Goal: Transaction & Acquisition: Purchase product/service

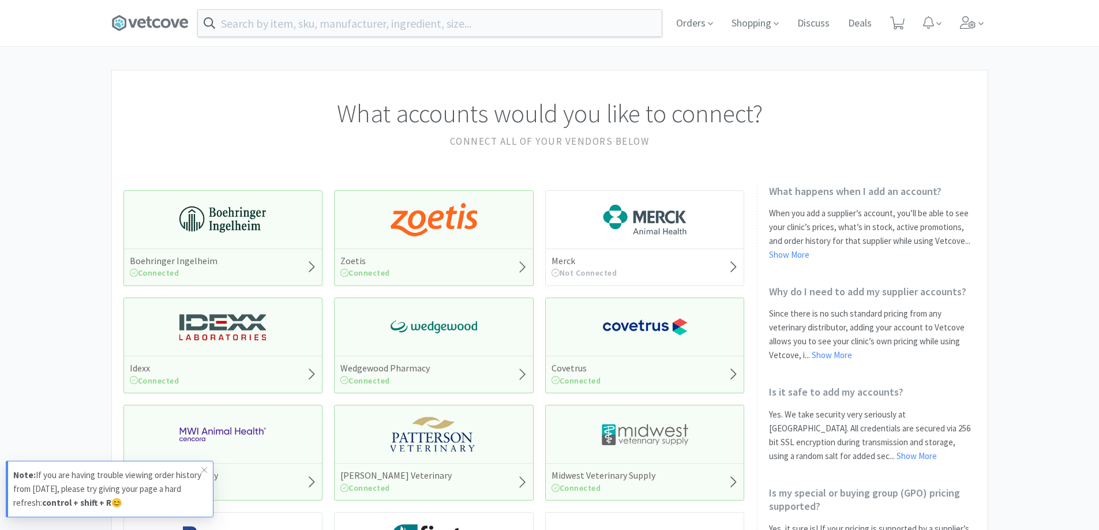
click at [381, 8] on div "Orders Shopping Discuss Discuss Deals Deals" at bounding box center [549, 23] width 877 height 46
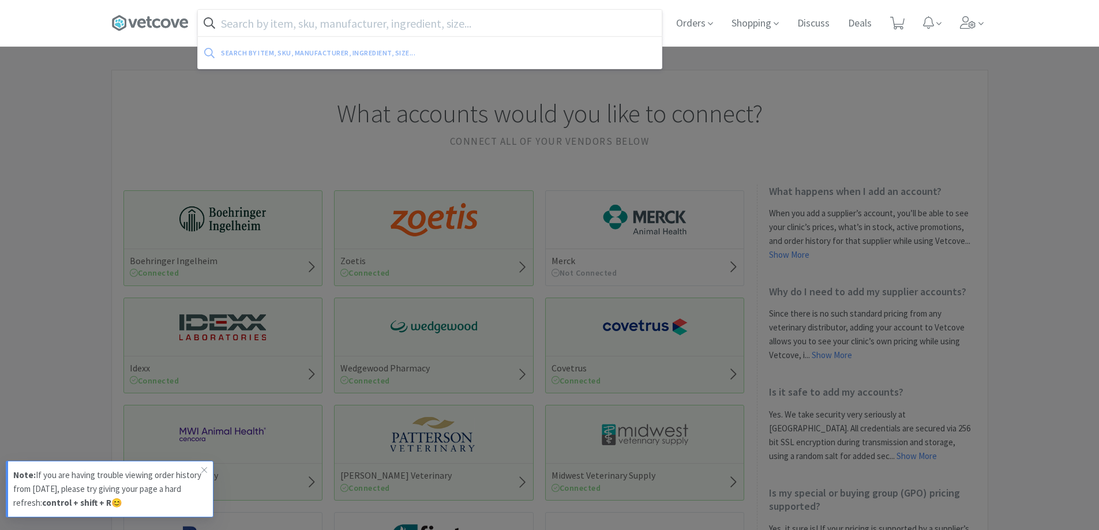
click at [377, 25] on input "text" at bounding box center [430, 23] width 464 height 27
click at [392, 35] on input "text" at bounding box center [430, 23] width 464 height 27
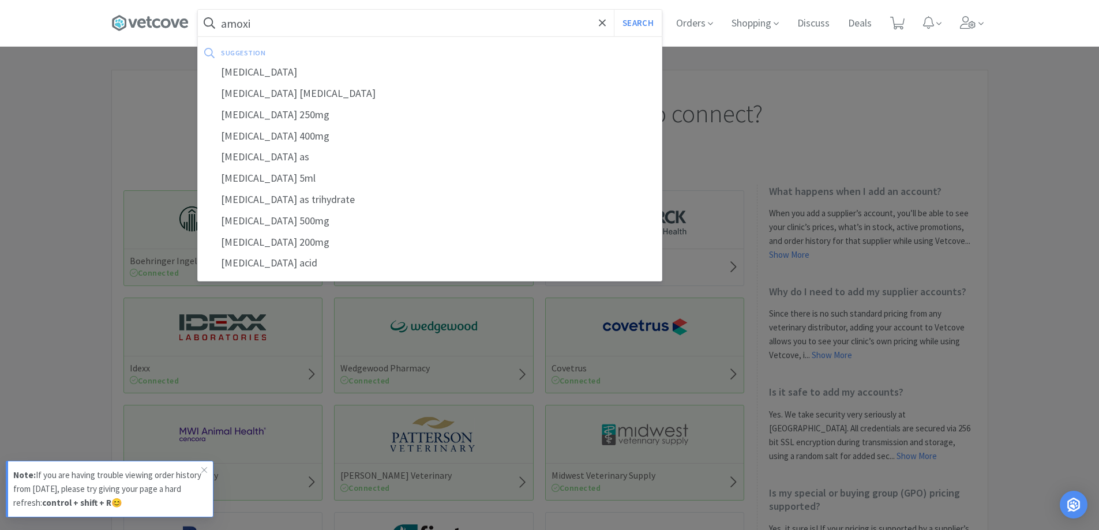
type input "amoxi"
click at [614, 10] on button "Search" at bounding box center [638, 23] width 48 height 27
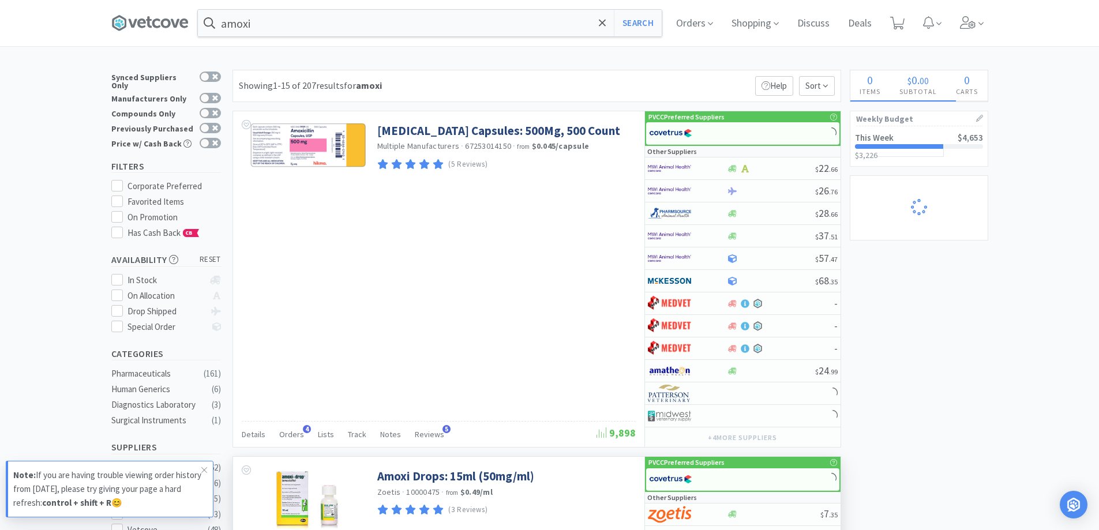
scroll to position [173, 0]
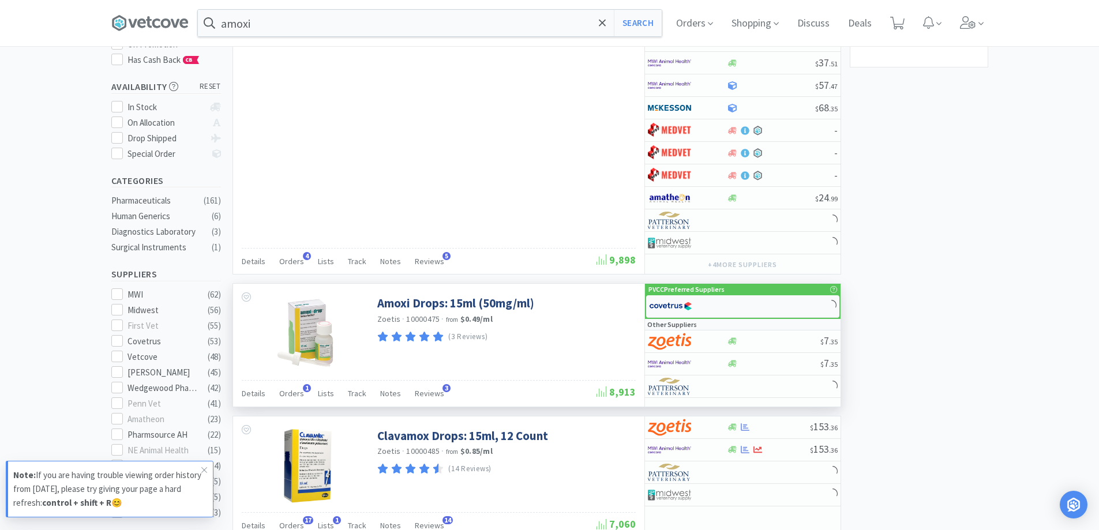
select select "3"
click at [729, 305] on icon at bounding box center [732, 306] width 9 height 9
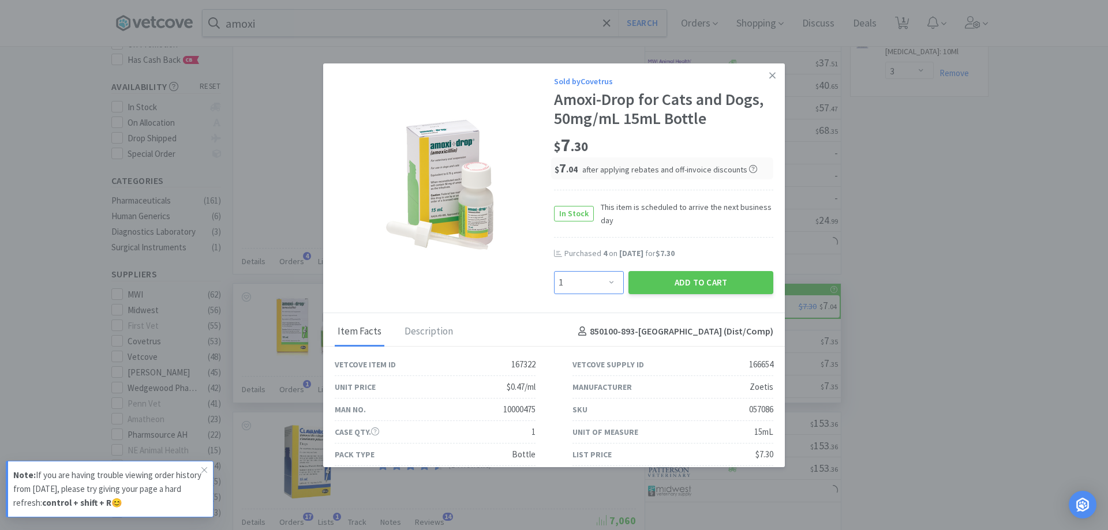
click at [608, 284] on select "Enter Quantity 1 2 3 4 5 6 7 8 9 10 11 12 13 14 15 16 17 18 19 20 Enter Quantity" at bounding box center [589, 282] width 70 height 23
select select "4"
click at [554, 271] on select "Enter Quantity 1 2 3 4 5 6 7 8 9 10 11 12 13 14 15 16 17 18 19 20 Enter Quantity" at bounding box center [589, 282] width 70 height 23
click at [642, 280] on button "Add to Cart" at bounding box center [700, 282] width 145 height 23
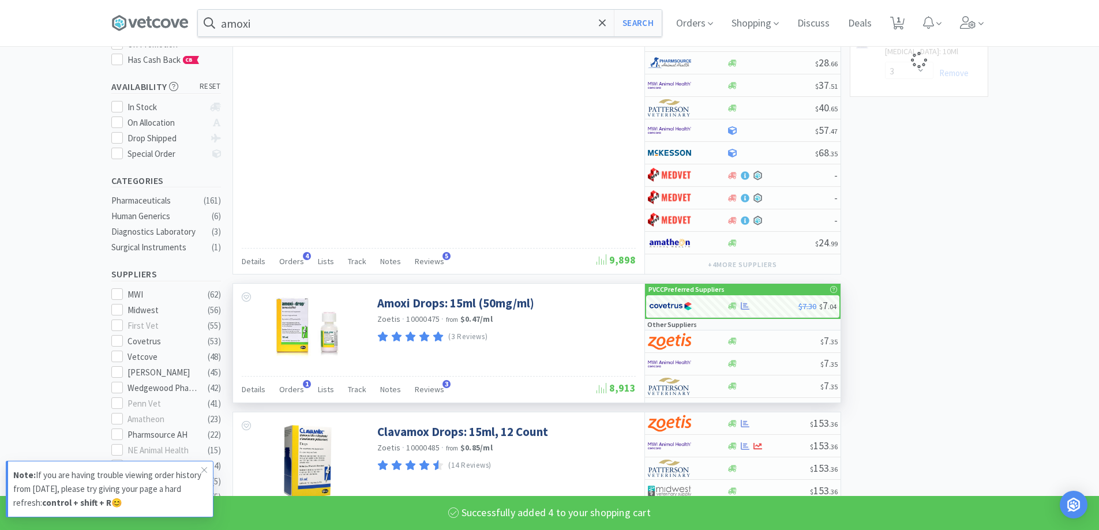
select select "4"
select select "3"
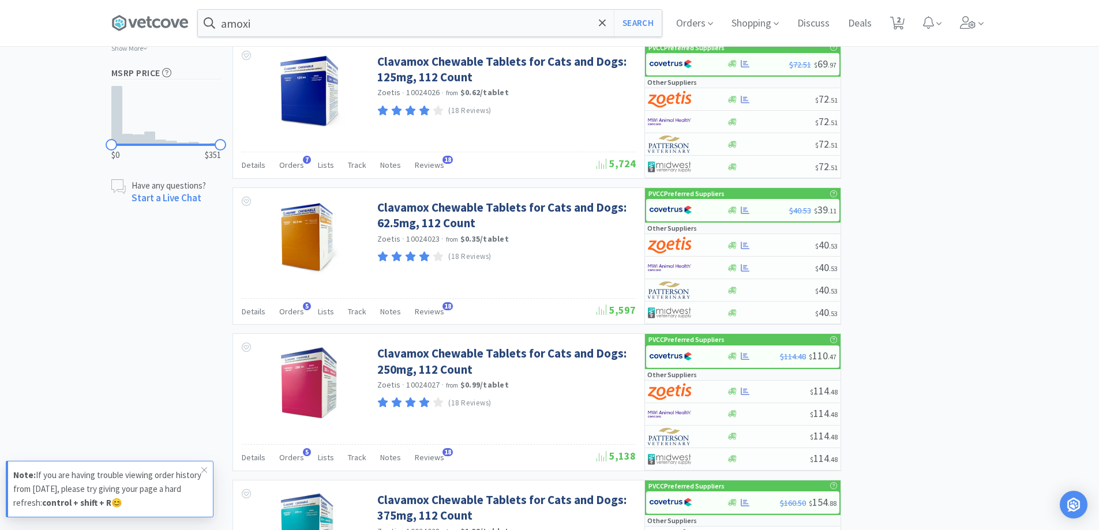
scroll to position [635, 0]
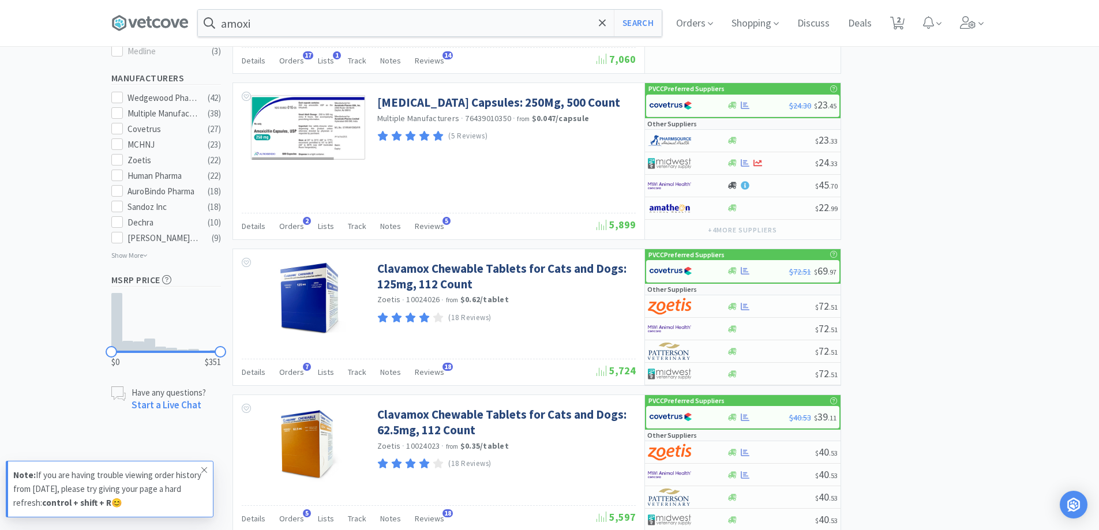
click at [203, 470] on icon at bounding box center [204, 470] width 7 height 9
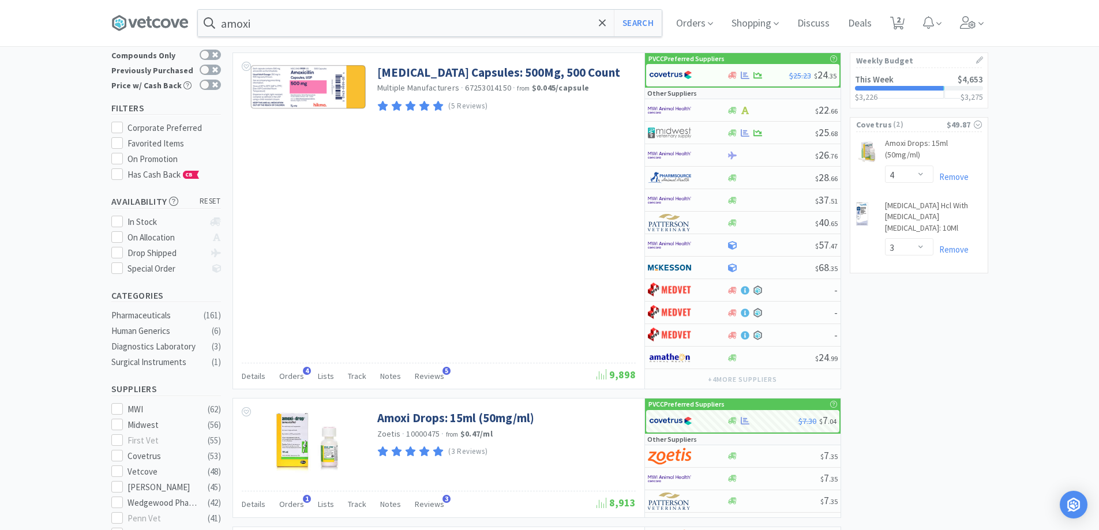
scroll to position [0, 0]
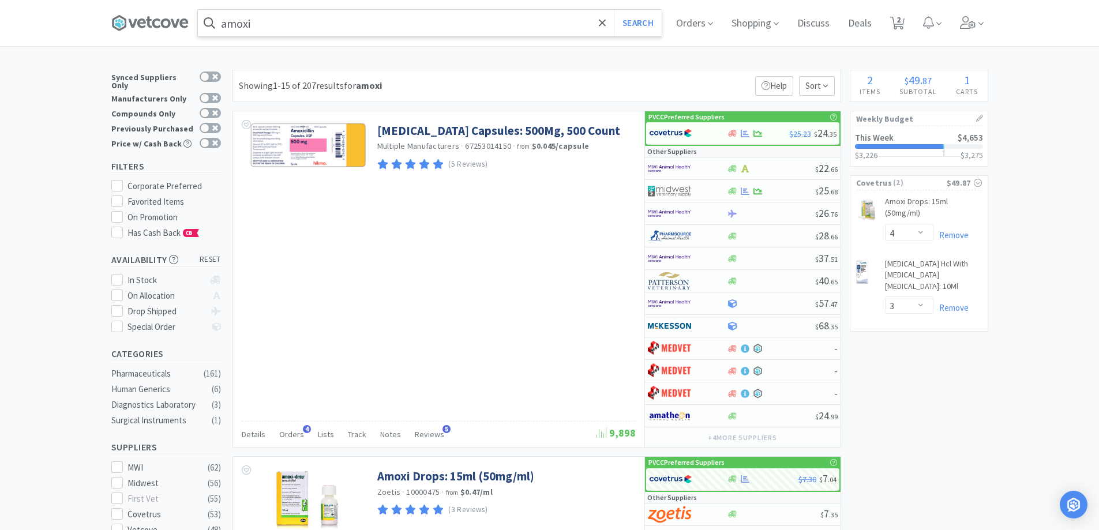
click at [398, 29] on input "amoxi" at bounding box center [430, 23] width 464 height 27
click at [990, 378] on div at bounding box center [549, 265] width 1099 height 530
click at [901, 20] on span "2" at bounding box center [899, 20] width 4 height 46
select select "4"
select select "3"
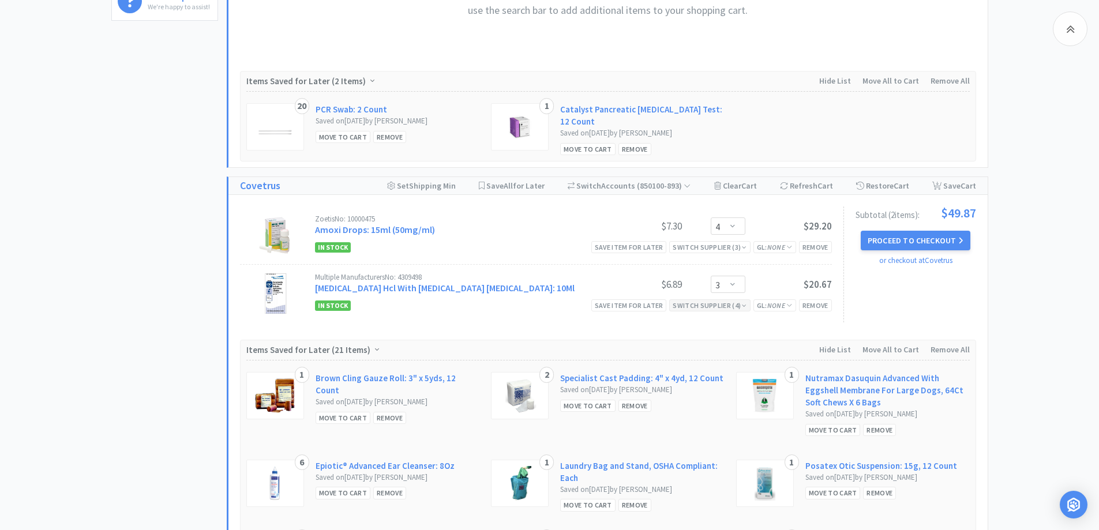
scroll to position [635, 0]
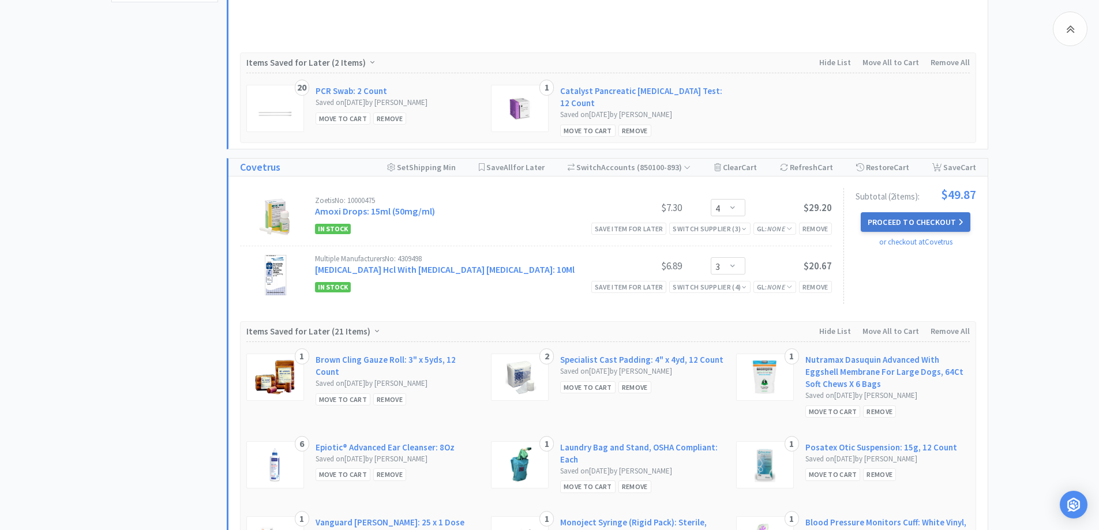
click at [895, 221] on button "Proceed to Checkout" at bounding box center [916, 222] width 110 height 20
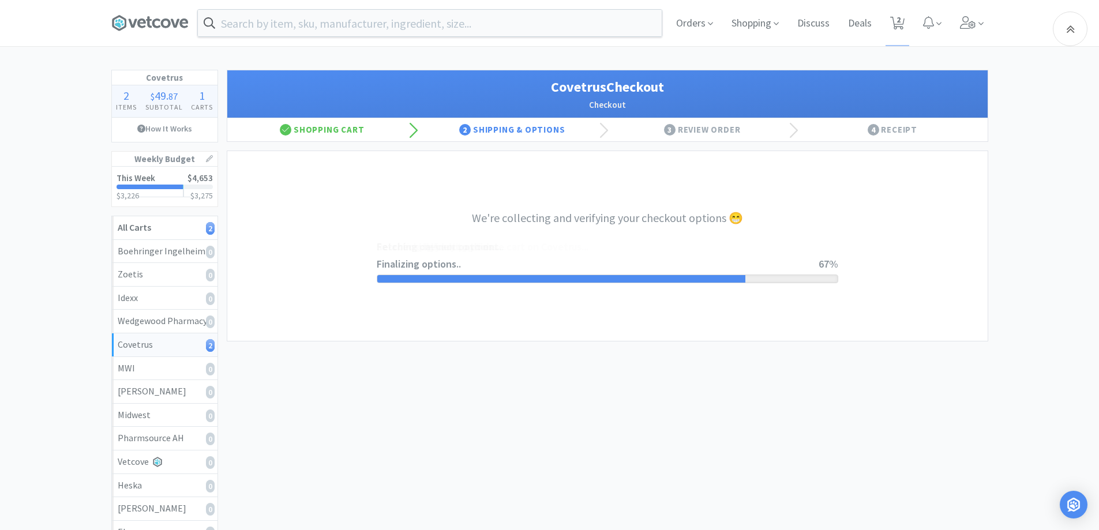
select select "ACCOUNT"
select select "cvt-standard-net"
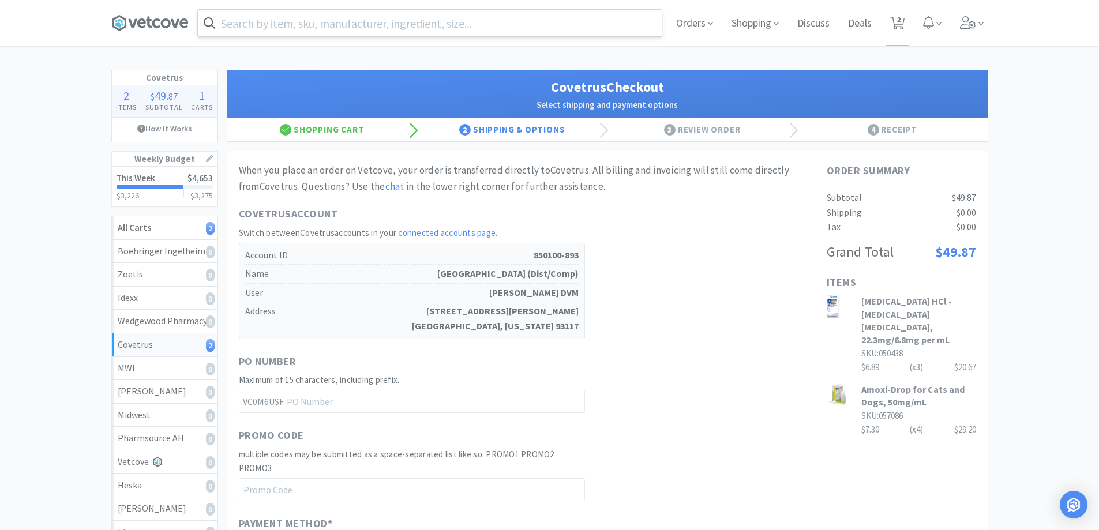
click at [371, 31] on input "text" at bounding box center [430, 23] width 464 height 27
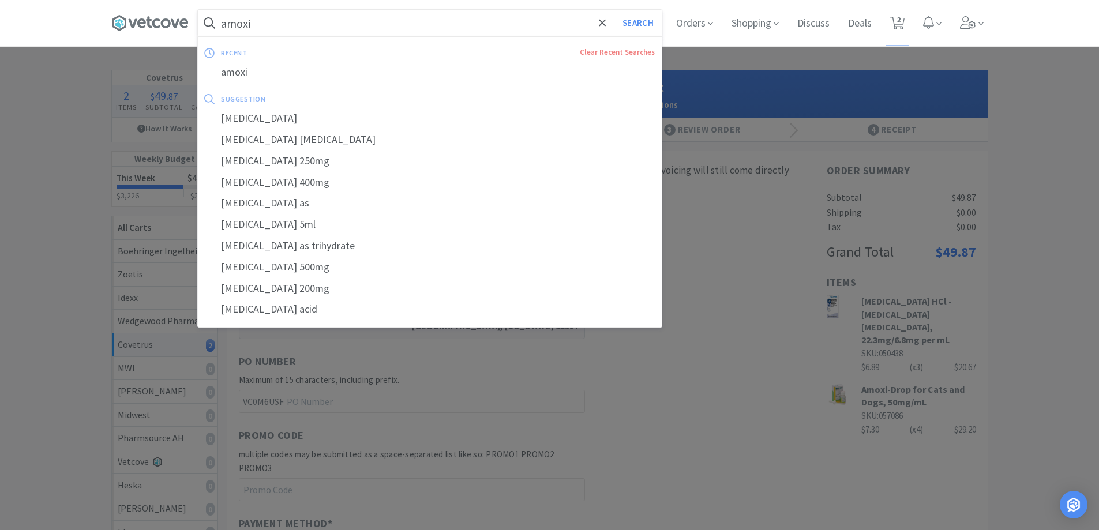
type input "amoxi"
click at [614, 10] on button "Search" at bounding box center [638, 23] width 48 height 27
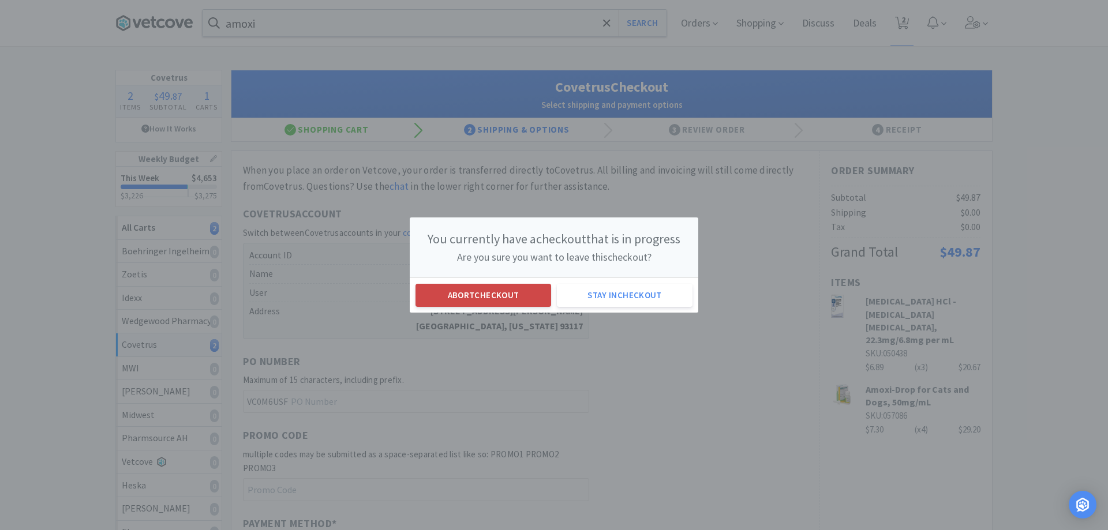
click at [514, 290] on button "Abort checkout" at bounding box center [483, 295] width 136 height 23
select select "4"
select select "3"
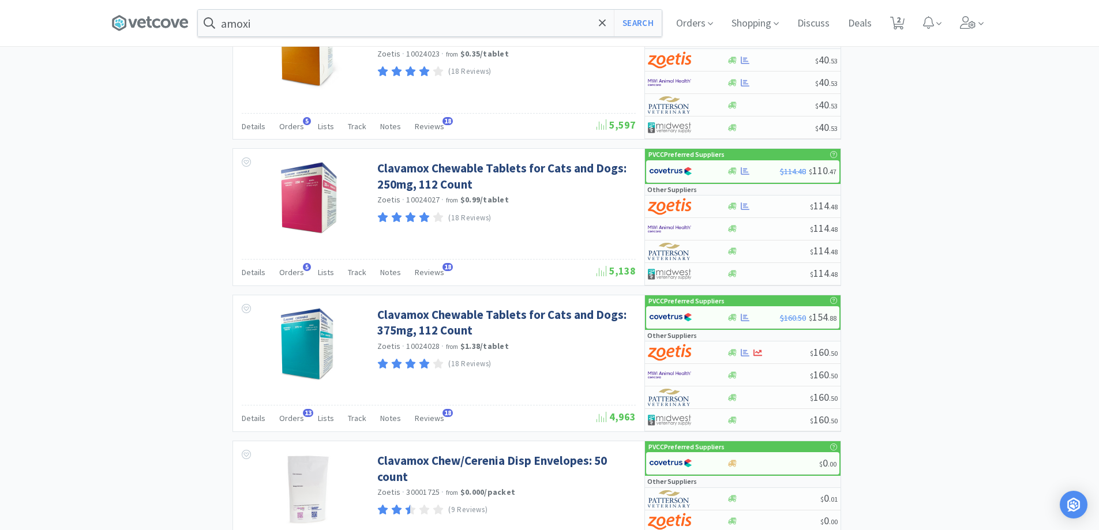
scroll to position [750, 0]
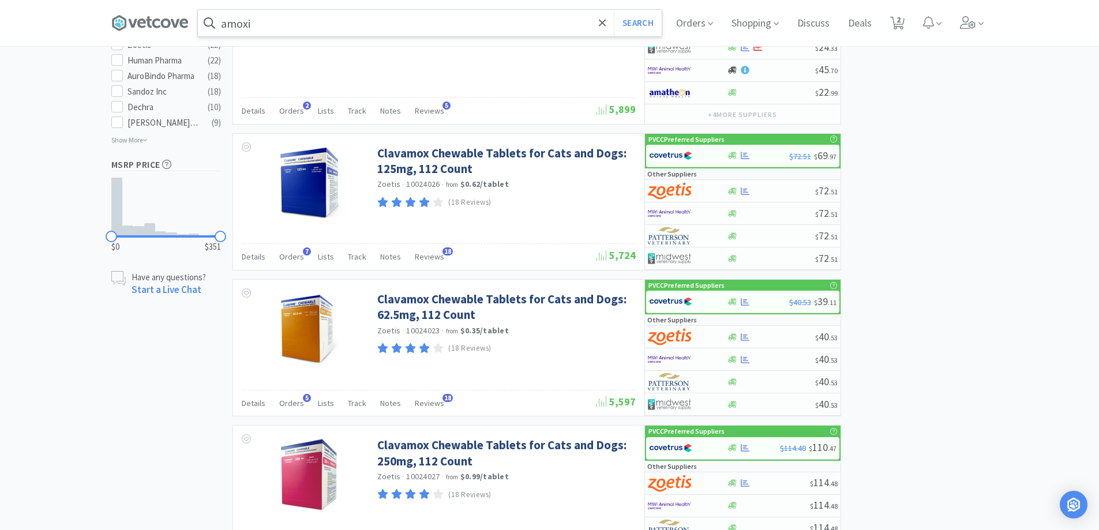
click at [272, 24] on input "amoxi" at bounding box center [430, 23] width 464 height 27
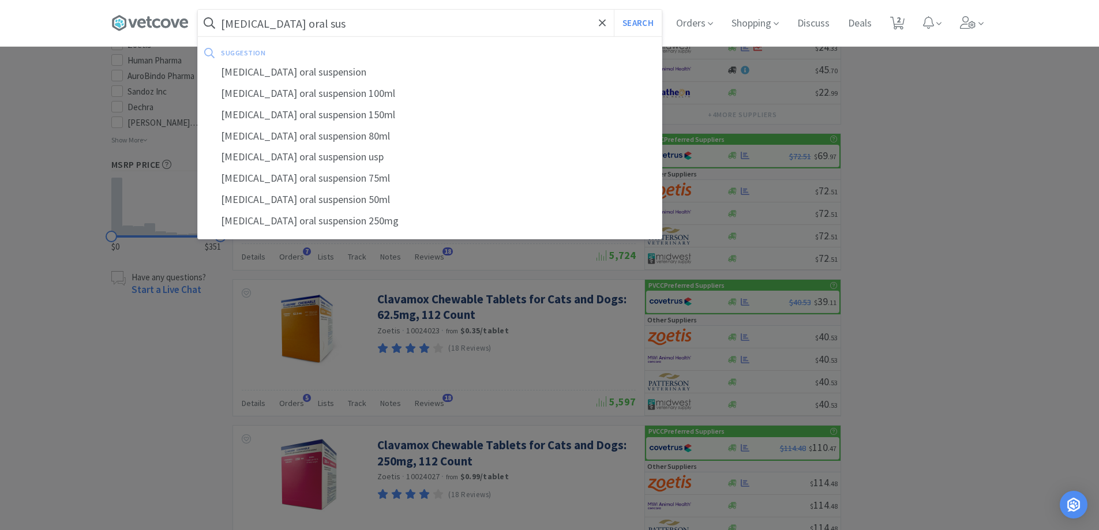
type input "[MEDICAL_DATA] oral sus"
click at [614, 10] on button "Search" at bounding box center [638, 23] width 48 height 27
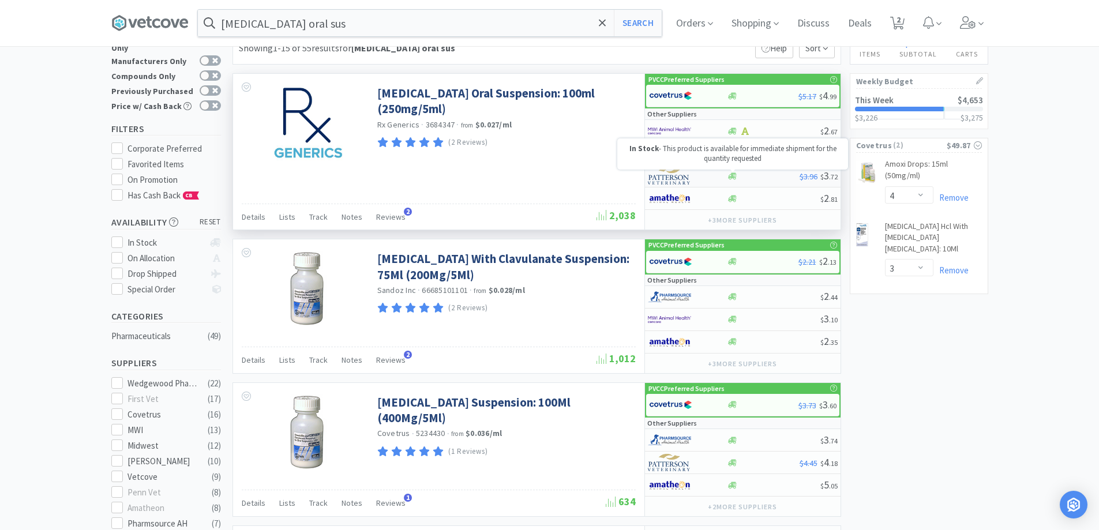
scroll to position [58, 0]
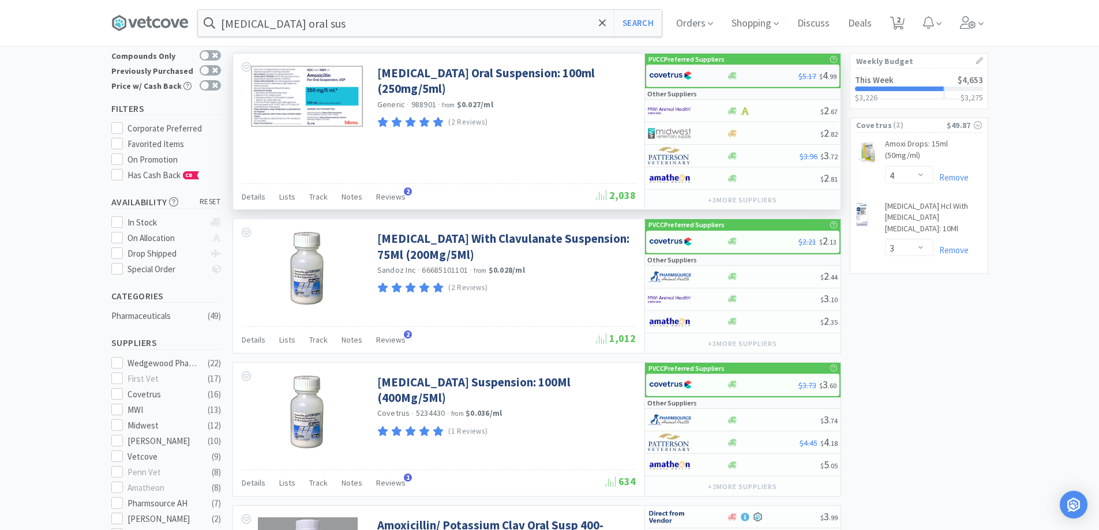
click at [745, 72] on div at bounding box center [763, 76] width 72 height 9
select select "1"
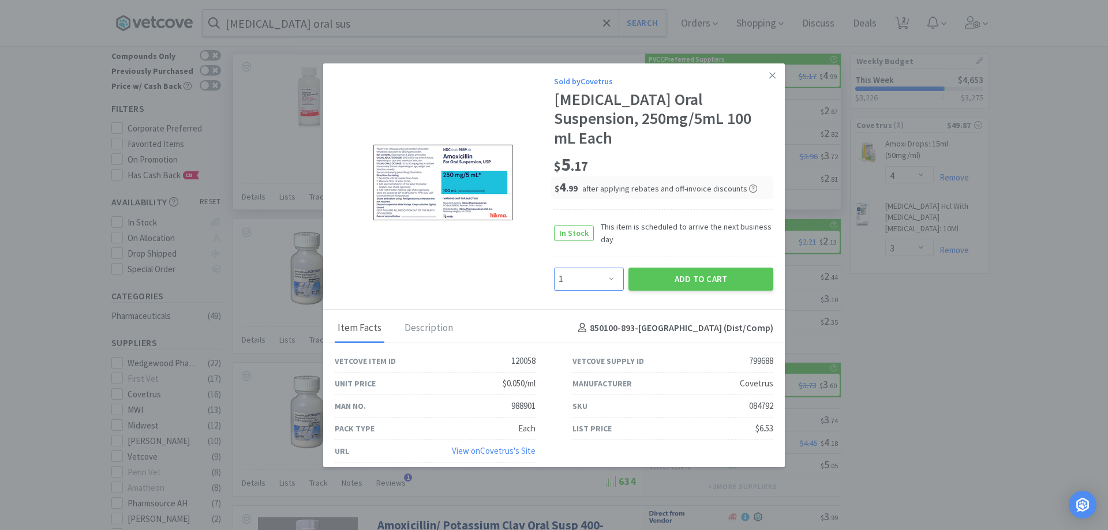
click at [609, 268] on select "Enter Quantity 1 2 3 4 5 6 7 8 9 10 11 12 13 14 15 16 17 18 19 20 Enter Quantity" at bounding box center [589, 279] width 70 height 23
click at [777, 79] on link at bounding box center [772, 75] width 20 height 25
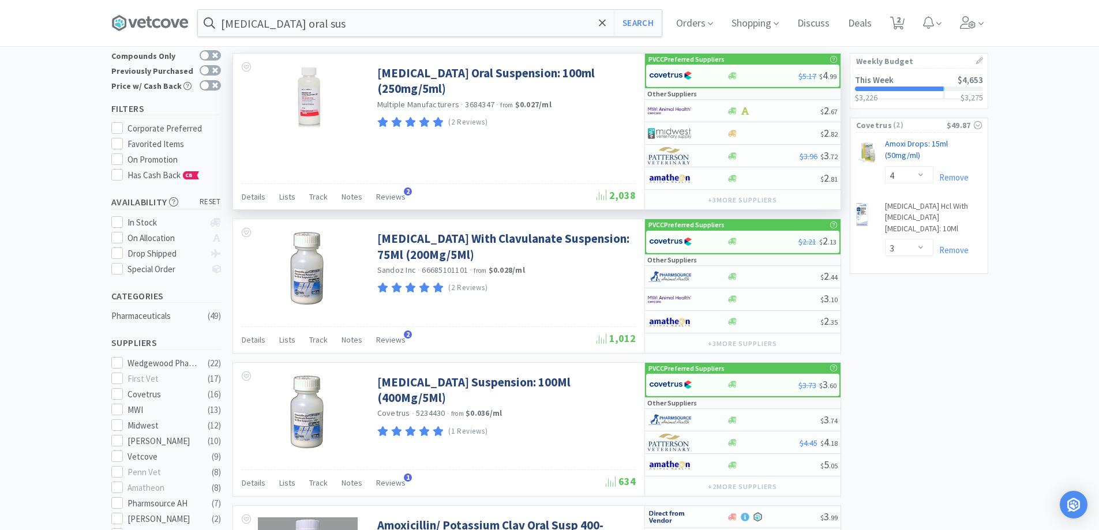
click at [902, 147] on link "Amoxi Drops: 15ml (50mg/ml) CB" at bounding box center [933, 151] width 97 height 27
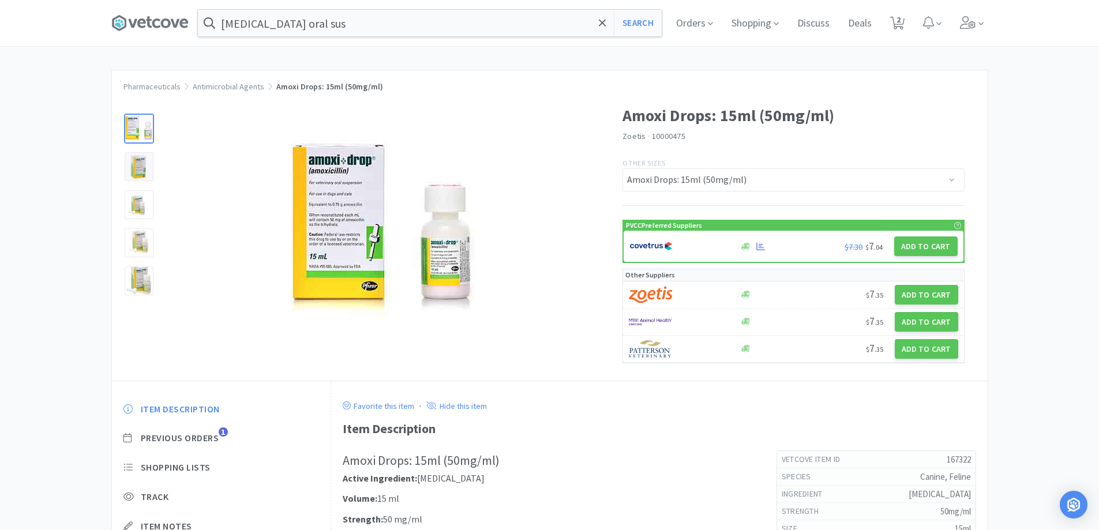
select select "4"
select select "3"
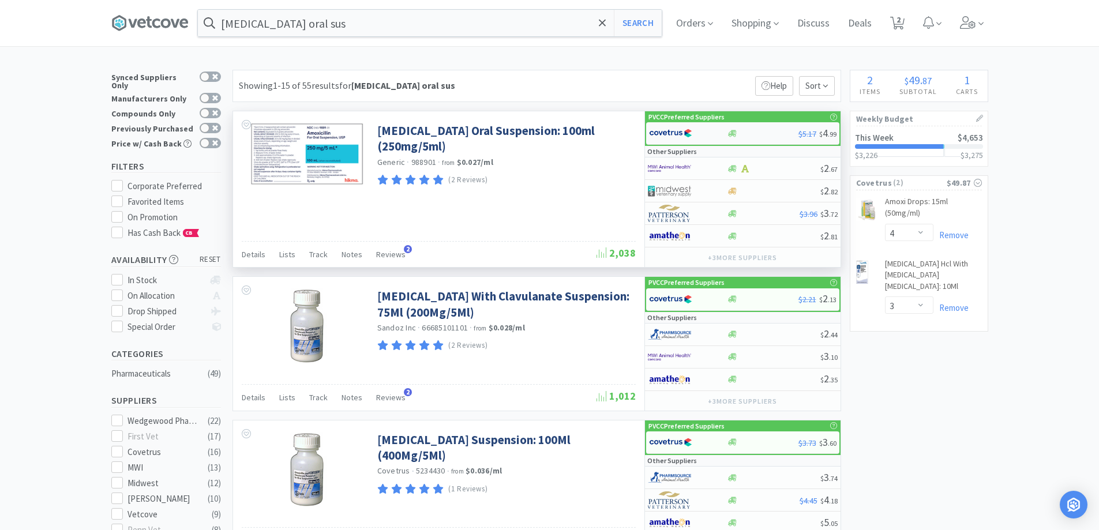
click at [727, 133] on div at bounding box center [733, 133] width 12 height 9
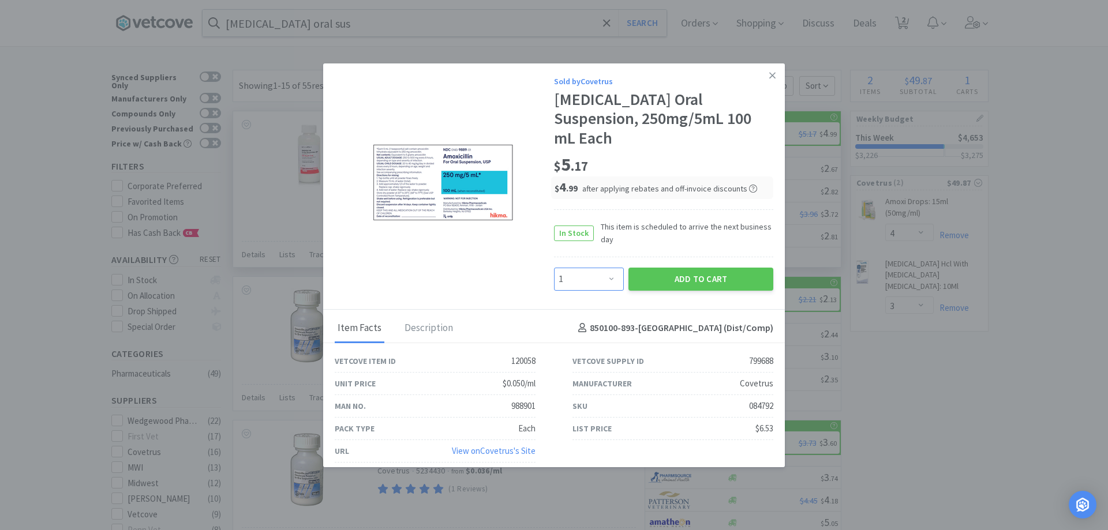
click at [600, 268] on select "Enter Quantity 1 2 3 4 5 6 7 8 9 10 11 12 13 14 15 16 17 18 19 20 Enter Quantity" at bounding box center [589, 279] width 70 height 23
select select "6"
click at [554, 268] on select "Enter Quantity 1 2 3 4 5 6 7 8 9 10 11 12 13 14 15 16 17 18 19 20 Enter Quantity" at bounding box center [589, 279] width 70 height 23
click at [719, 268] on button "Add to Cart" at bounding box center [700, 279] width 145 height 23
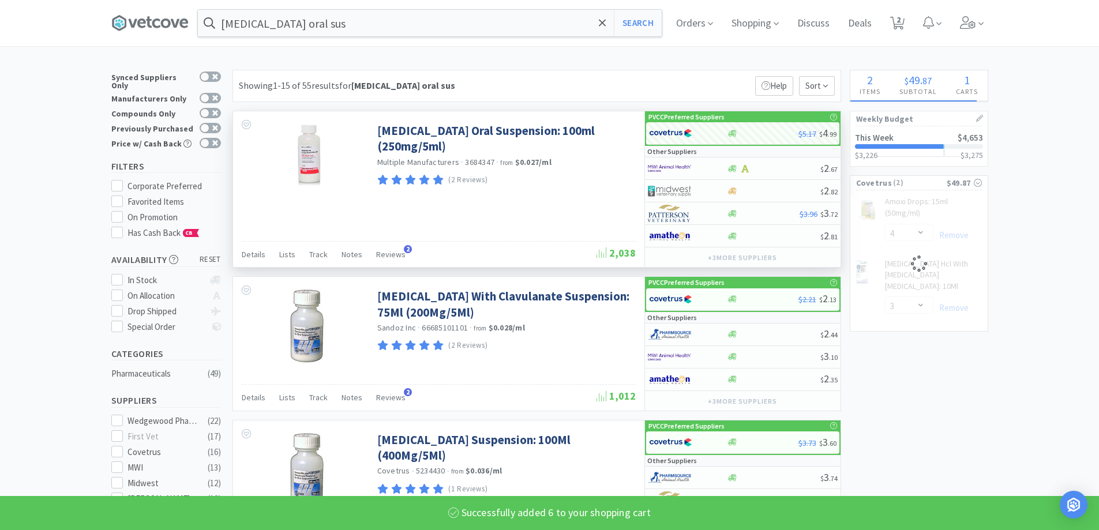
select select "6"
select select "3"
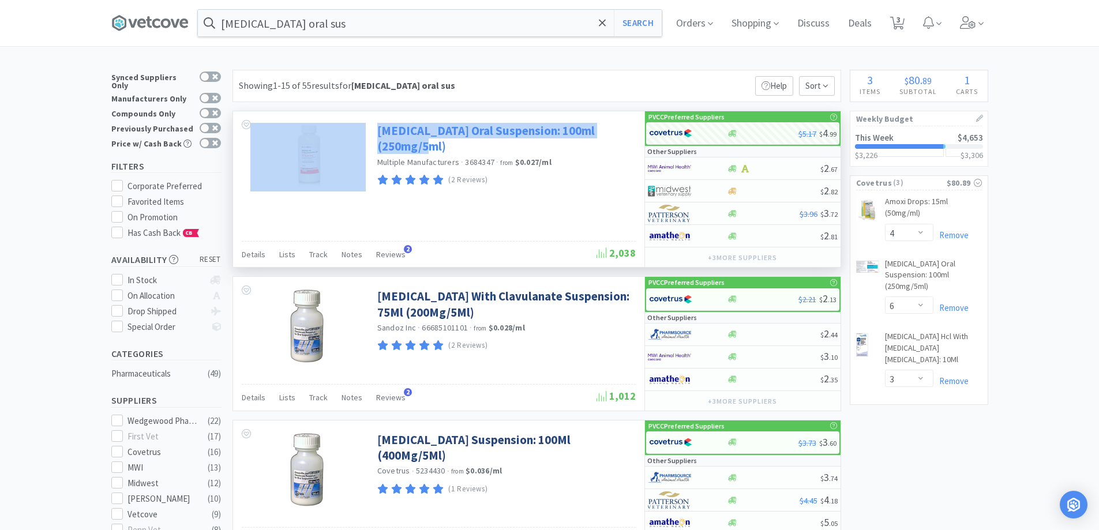
drag, startPoint x: 376, startPoint y: 127, endPoint x: 458, endPoint y: 144, distance: 83.7
click at [458, 144] on div "[MEDICAL_DATA] Oral Suspension: 100ml (250mg/5ml) Multiple Manufacturers · 3684…" at bounding box center [438, 157] width 411 height 92
copy div "[MEDICAL_DATA] Oral Suspension: 100ml (250mg/5ml)"
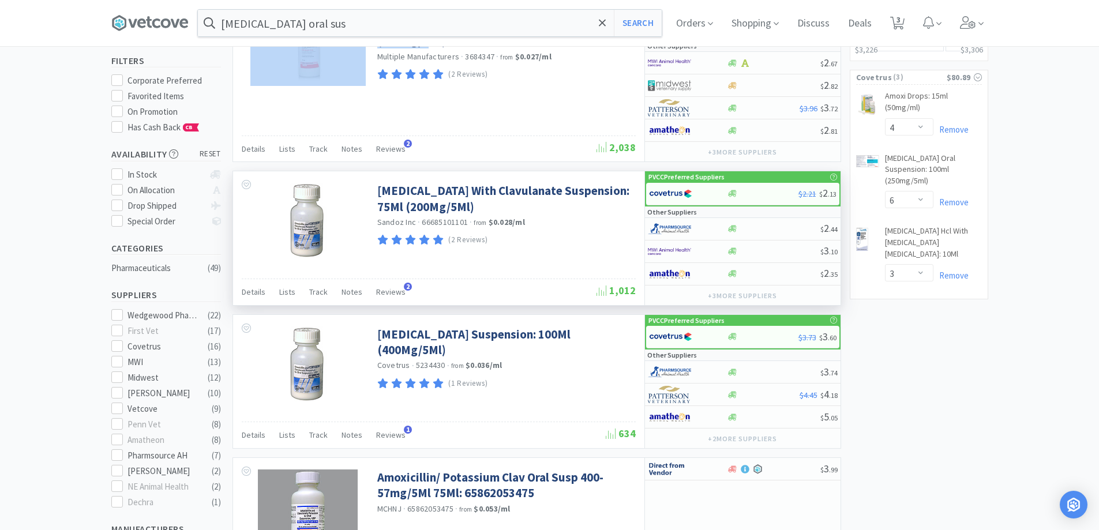
scroll to position [346, 0]
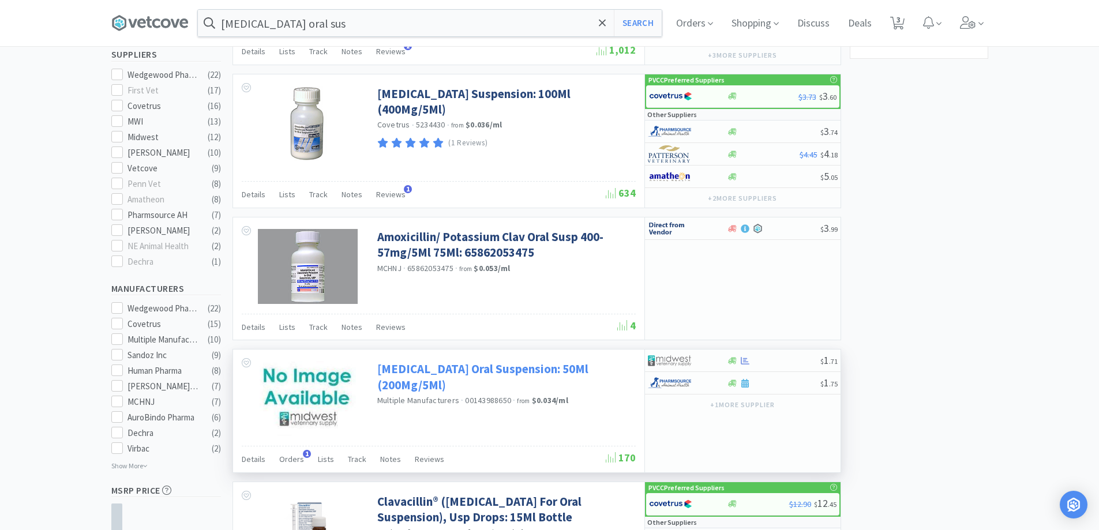
click at [579, 371] on link "[MEDICAL_DATA] Oral Suspension: 50Ml (200Mg/5Ml)" at bounding box center [505, 377] width 256 height 32
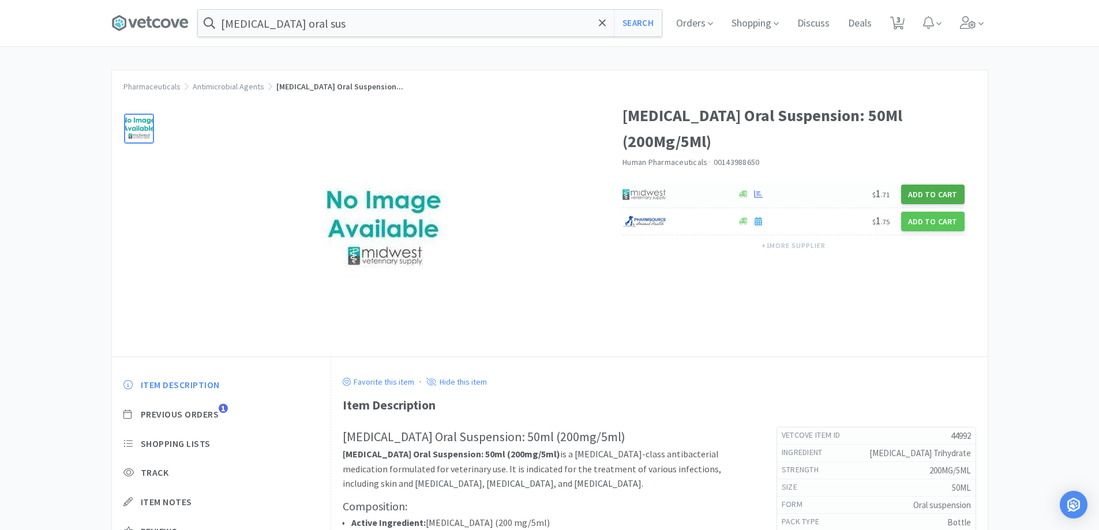
click at [923, 185] on button "Add to Cart" at bounding box center [932, 195] width 63 height 20
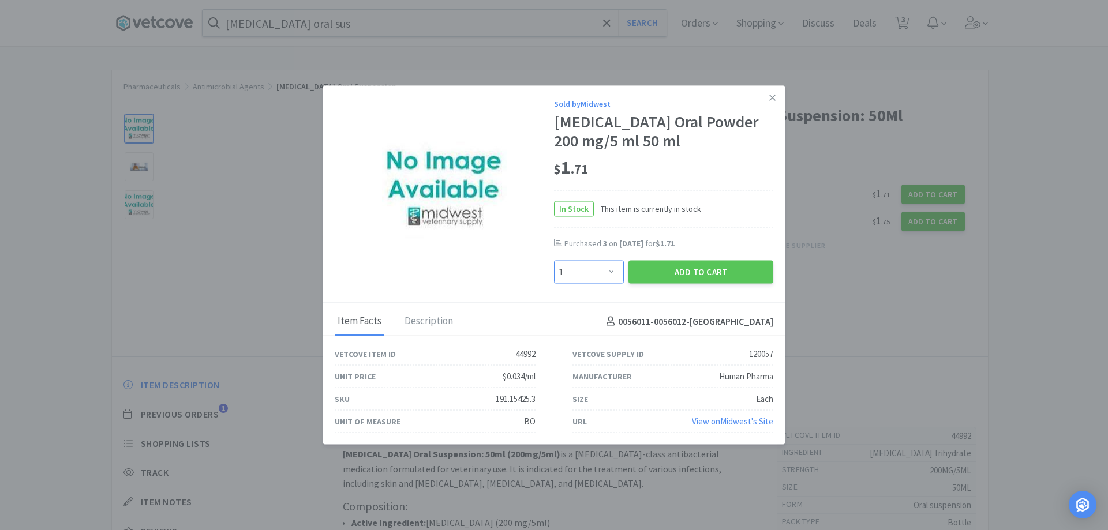
click at [616, 269] on select "Enter Quantity 1 2 3 4 5 6 7 8 9 10 11 12 13 14 15 16 17 18 19 20 Enter Quantity" at bounding box center [589, 272] width 70 height 23
select select "3"
click at [554, 261] on select "Enter Quantity 1 2 3 4 5 6 7 8 9 10 11 12 13 14 15 16 17 18 19 20 Enter Quantity" at bounding box center [589, 272] width 70 height 23
click at [662, 275] on button "Add to Cart" at bounding box center [700, 272] width 145 height 23
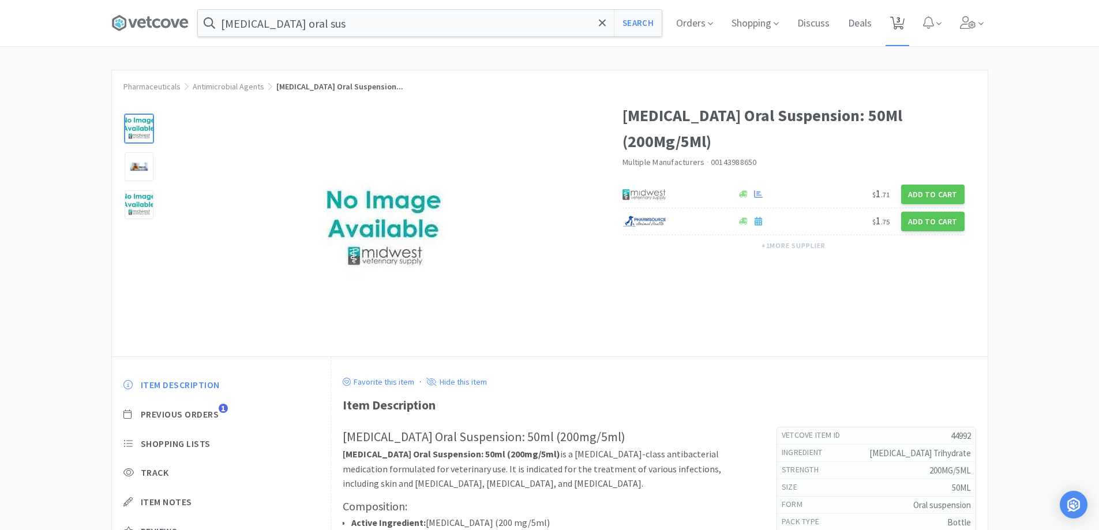
click at [901, 23] on span "3" at bounding box center [899, 20] width 4 height 46
select select "4"
select select "6"
select select "3"
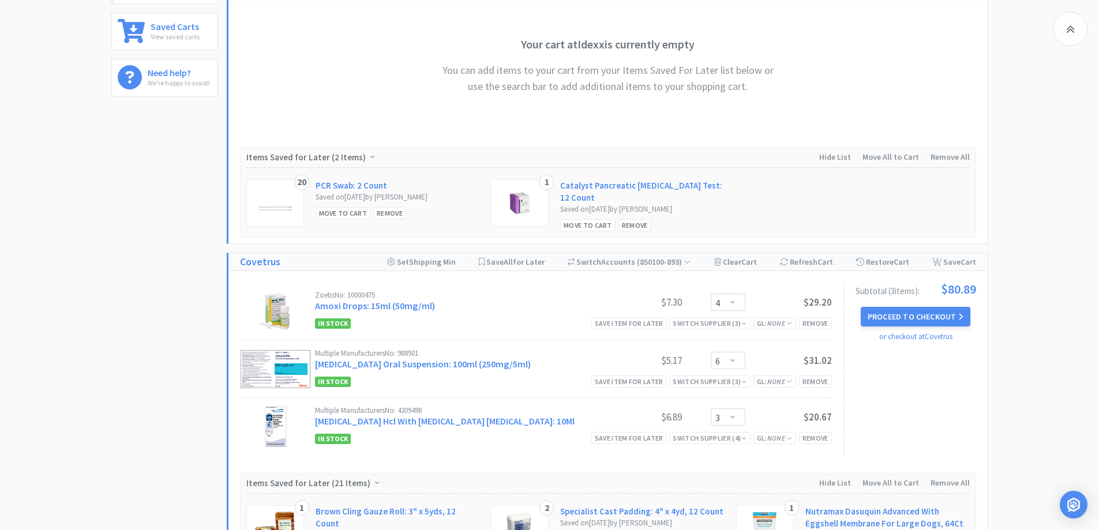
scroll to position [692, 0]
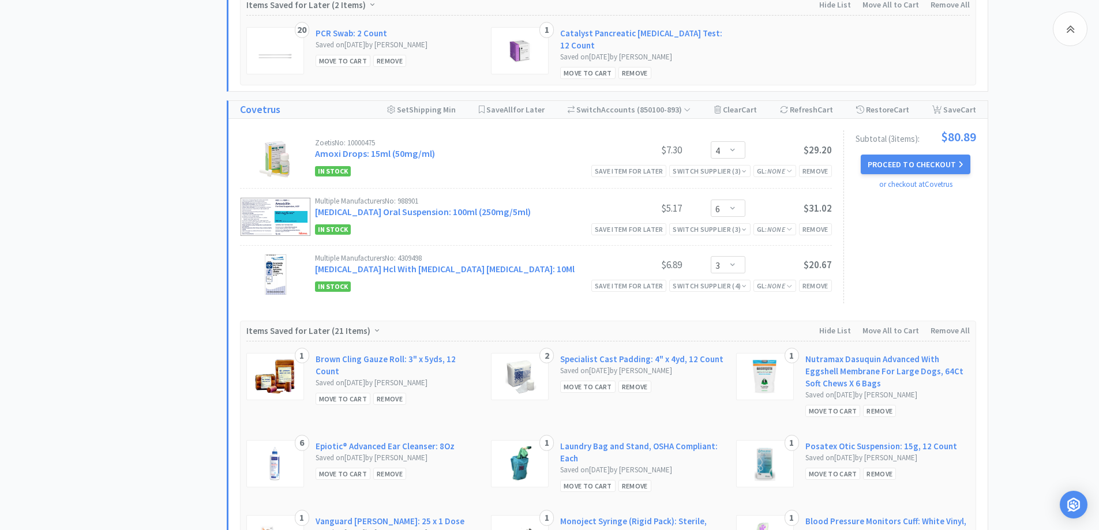
select select "3"
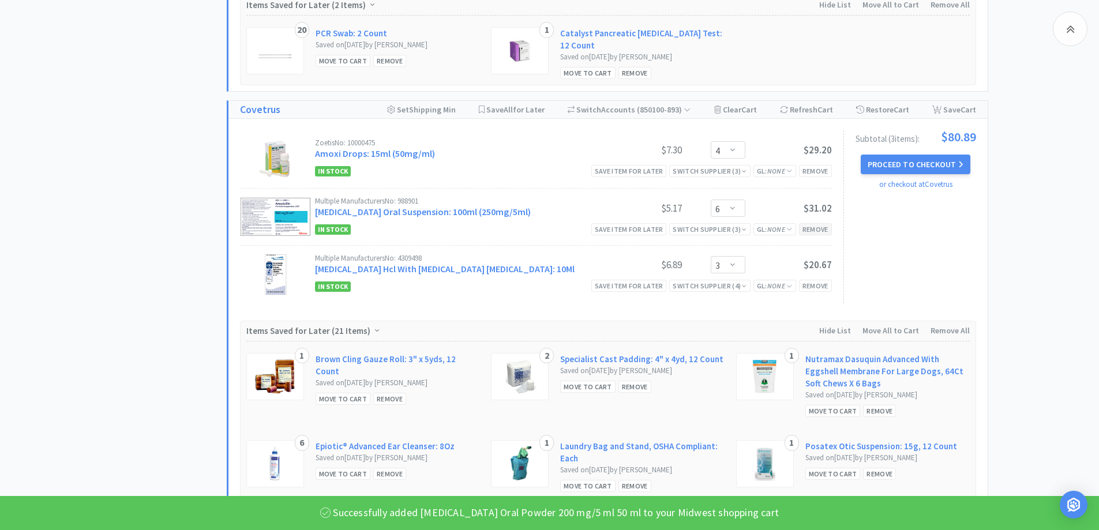
click at [805, 223] on div "Remove" at bounding box center [815, 229] width 33 height 12
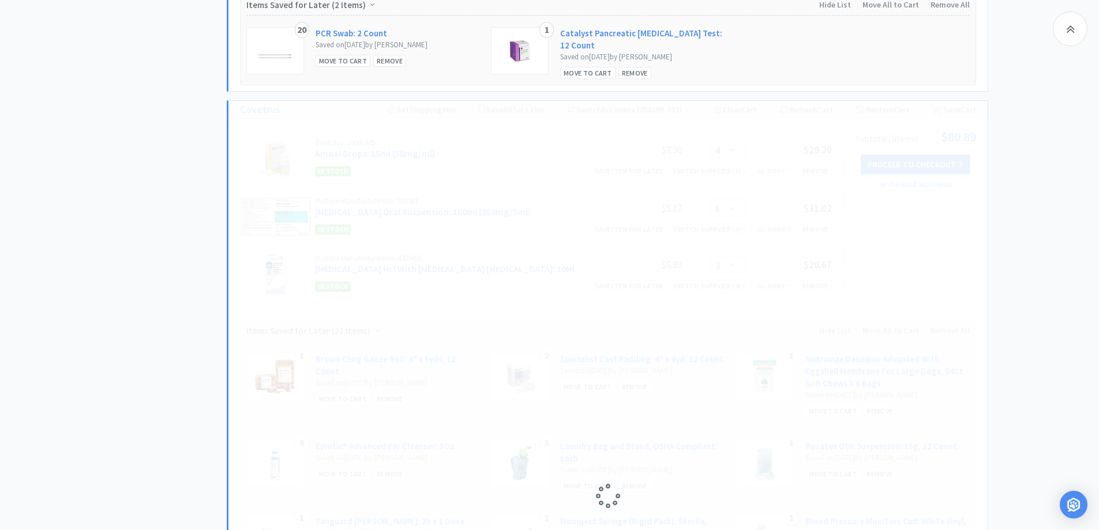
select select "3"
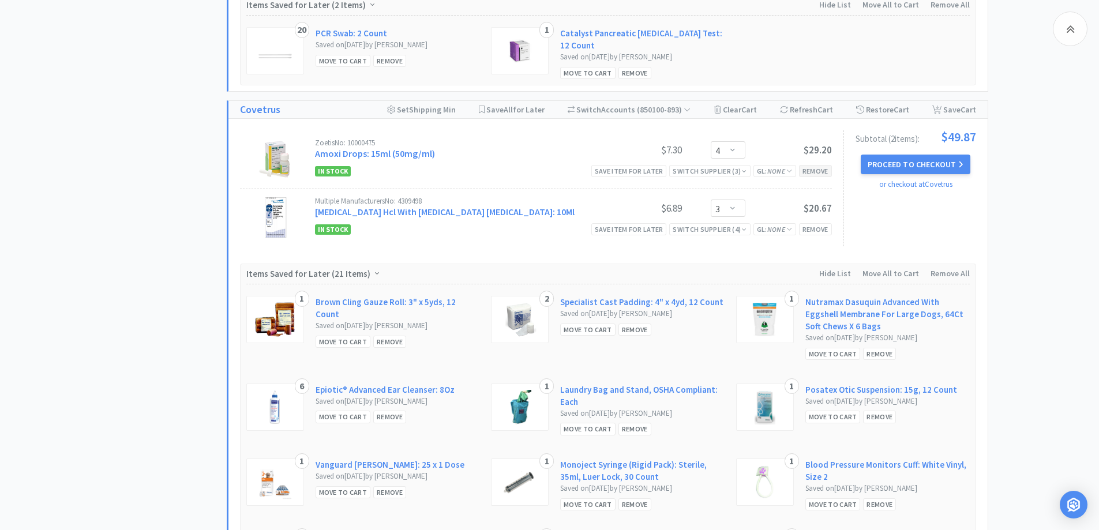
click at [807, 168] on div "Remove" at bounding box center [815, 171] width 33 height 12
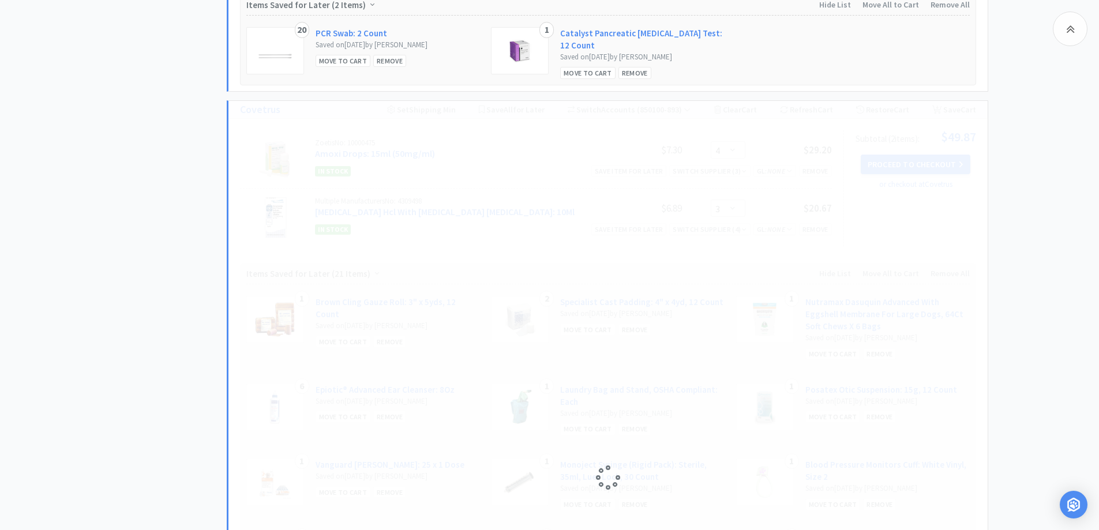
select select "3"
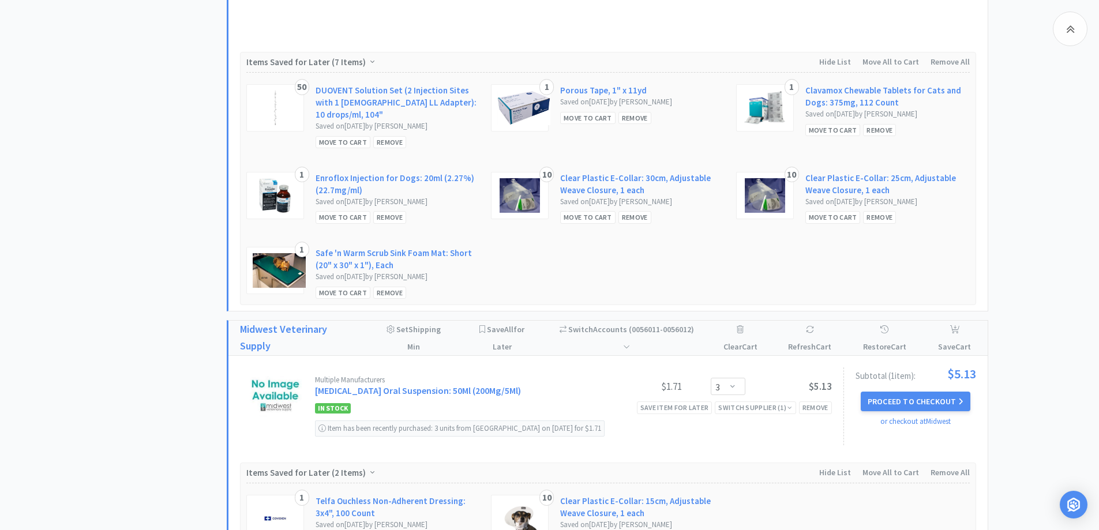
scroll to position [1740, 0]
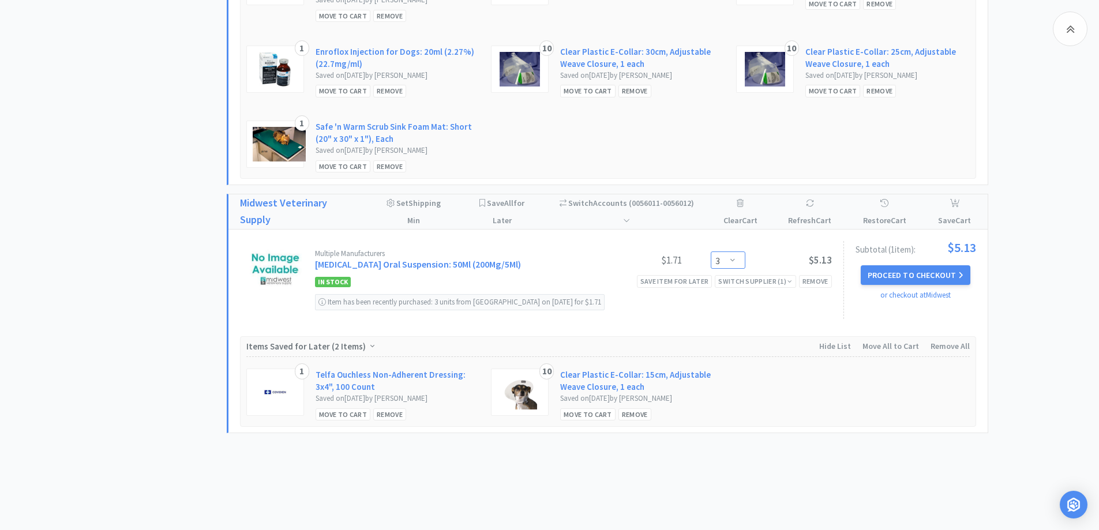
click at [739, 252] on select "Enter Quantity 1 2 3 4 5 6 7 8 9 10 11 12 13 14 15 16 17 18 19 20 Enter Quantity" at bounding box center [728, 260] width 35 height 17
click at [711, 252] on select "Enter Quantity 1 2 3 4 5 6 7 8 9 10 11 12 13 14 15 16 17 18 19 20 Enter Quantity" at bounding box center [728, 260] width 35 height 17
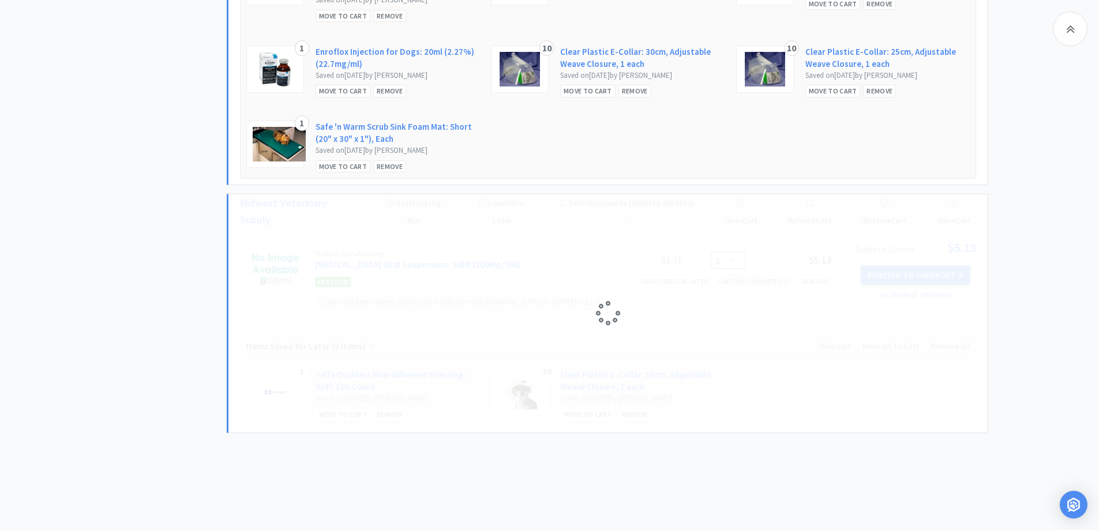
select select "6"
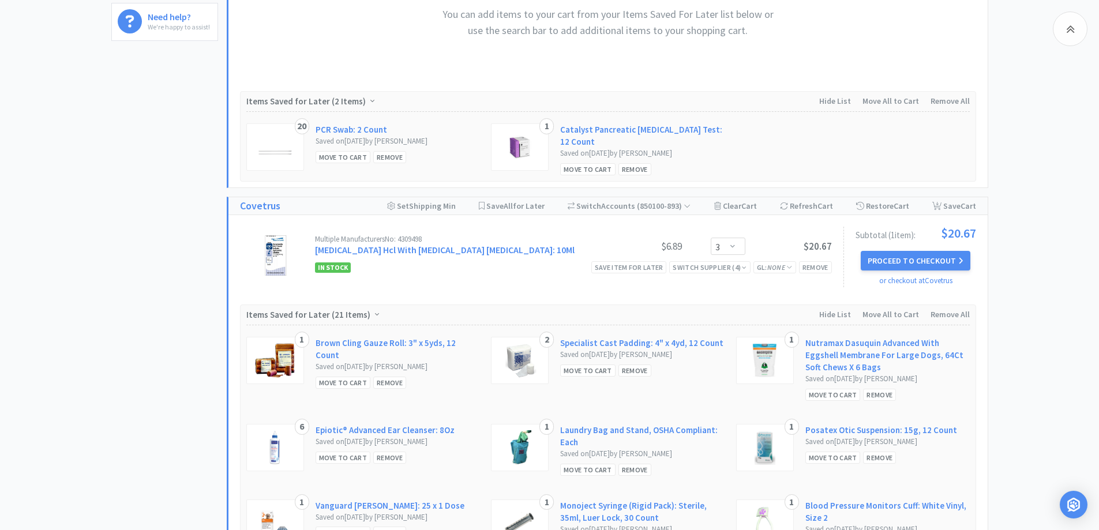
scroll to position [471, 0]
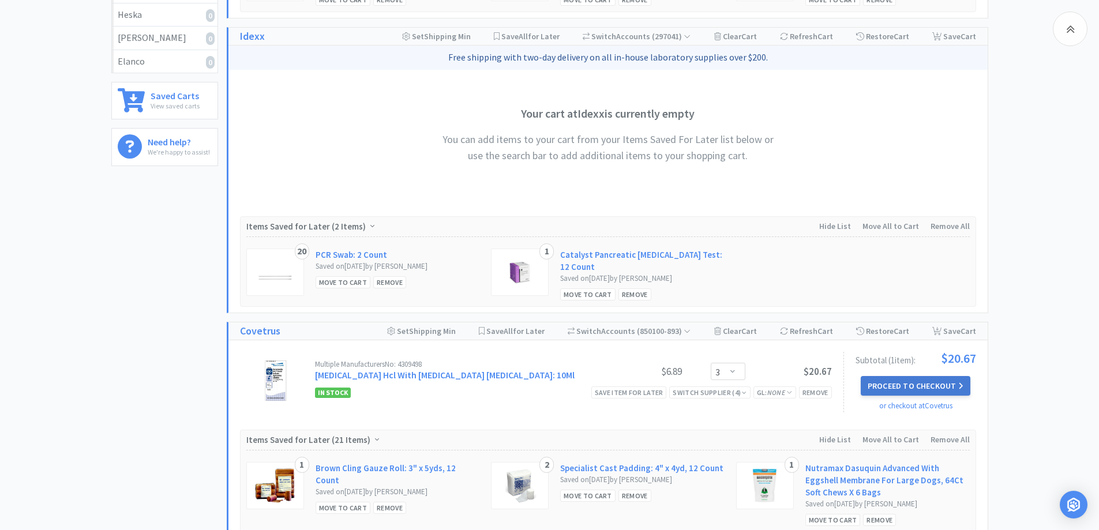
click at [914, 381] on button "Proceed to Checkout" at bounding box center [916, 386] width 110 height 20
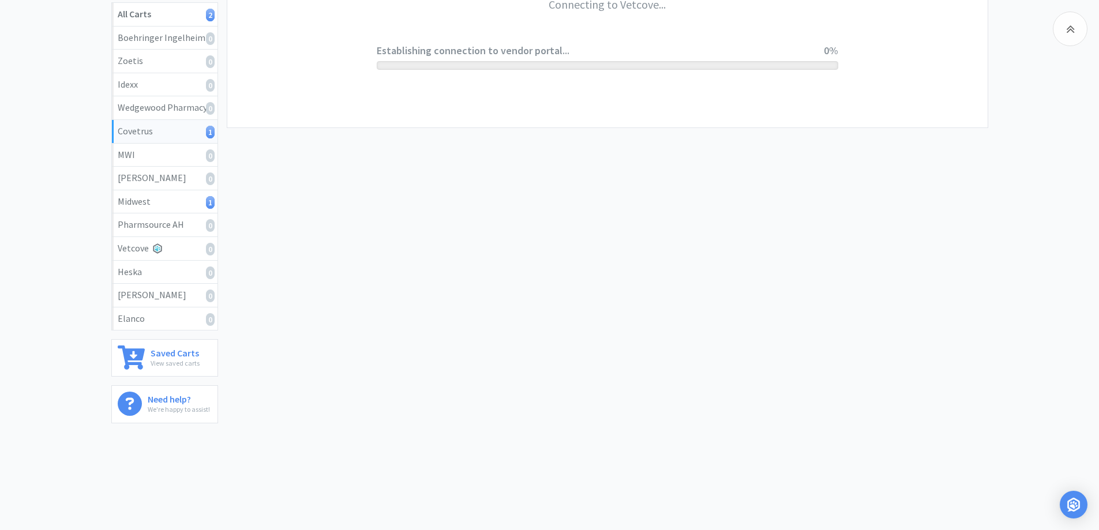
scroll to position [213, 0]
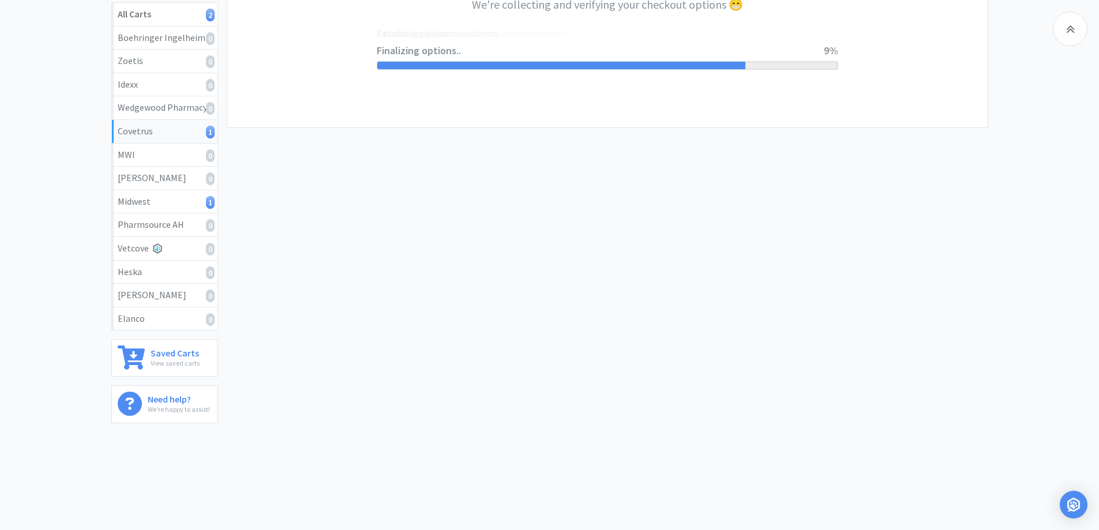
select select "ACCOUNT"
select select "cvt-standard-net"
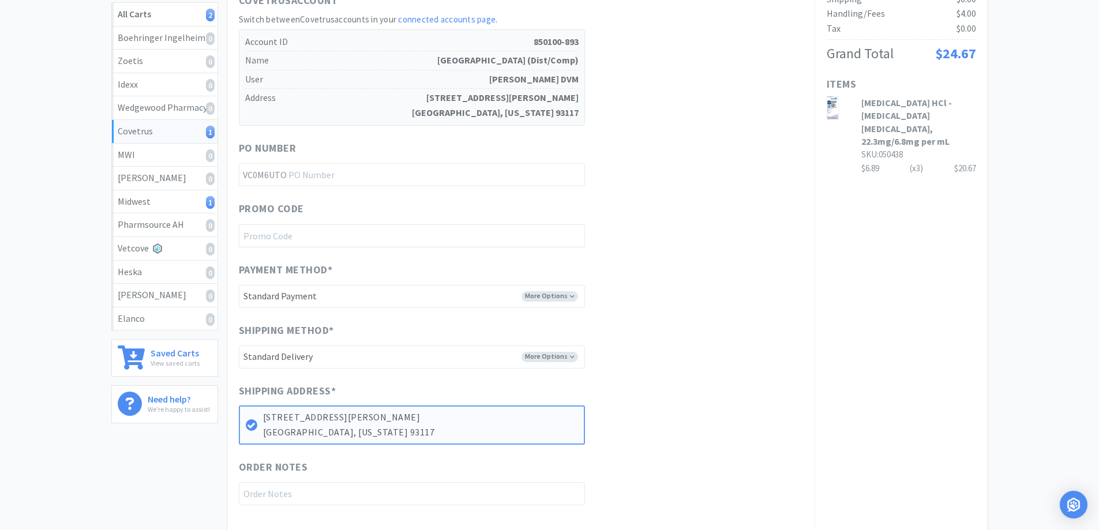
scroll to position [0, 0]
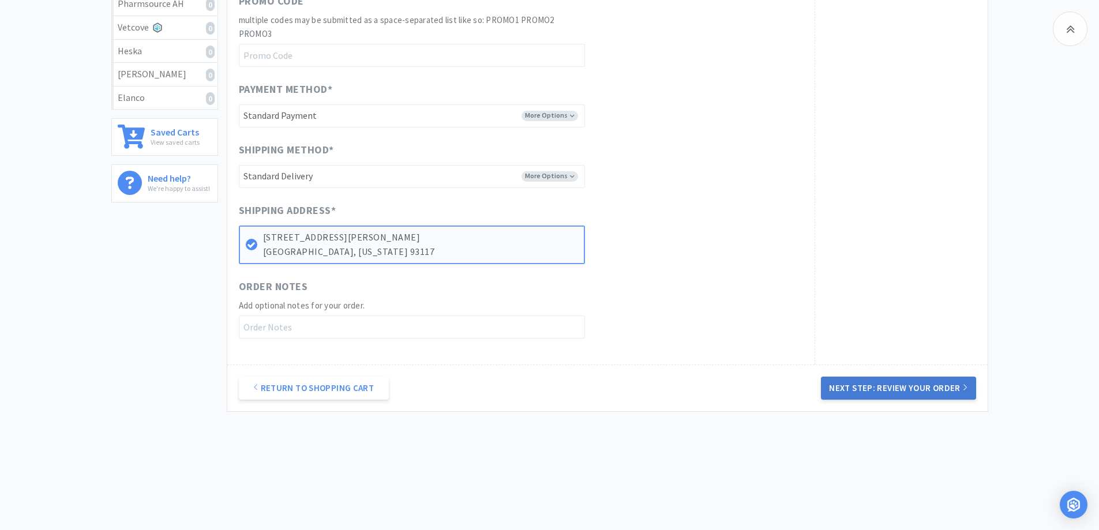
click at [871, 386] on button "Next Step: Review Your Order" at bounding box center [898, 388] width 155 height 23
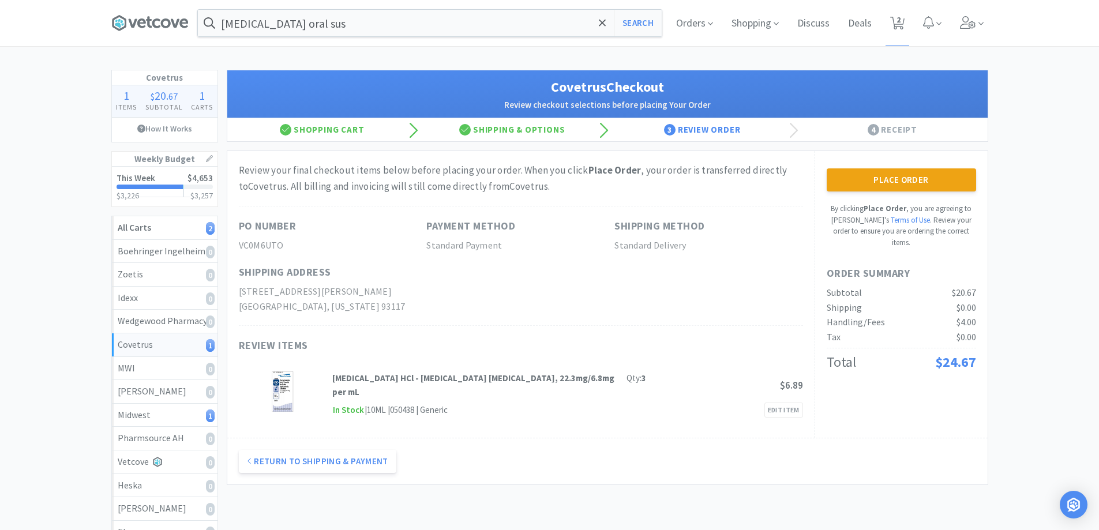
click at [844, 193] on div "Place Order By clicking Place Order , you are agreeing to Vetcove's Terms of Us…" at bounding box center [901, 208] width 149 height 80
click at [835, 174] on button "Place Order" at bounding box center [901, 179] width 149 height 23
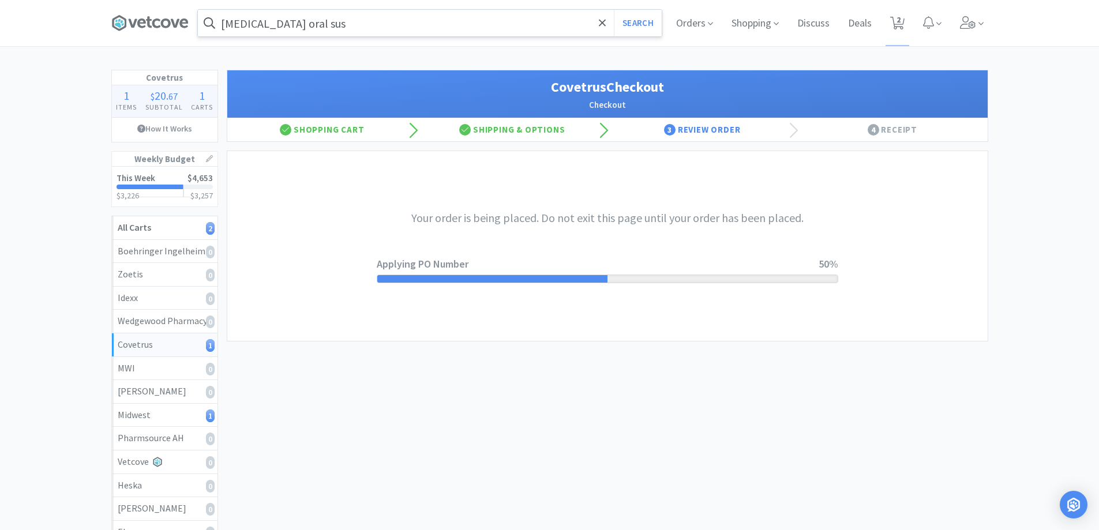
click at [332, 28] on input "[MEDICAL_DATA] oral sus" at bounding box center [430, 23] width 464 height 27
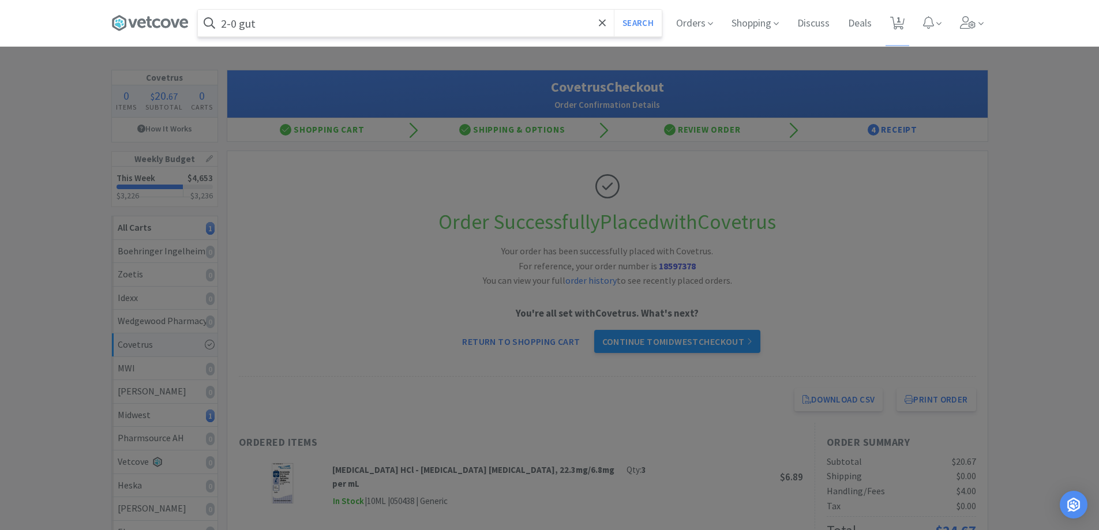
type input "2-0 gut"
click at [614, 10] on button "Search" at bounding box center [638, 23] width 48 height 27
select select "6"
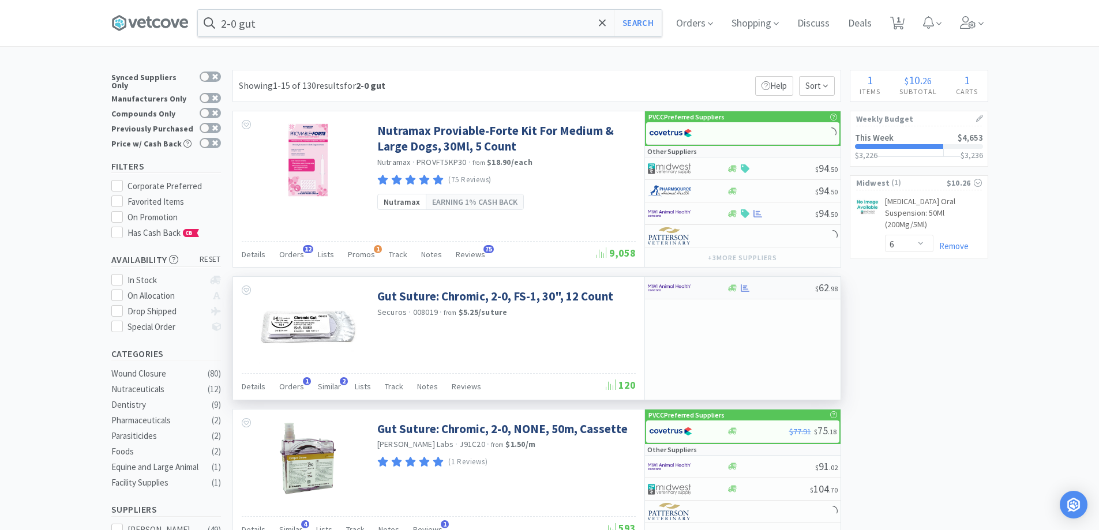
click at [732, 293] on div "$ 62 . 98" at bounding box center [743, 288] width 196 height 23
select select "1"
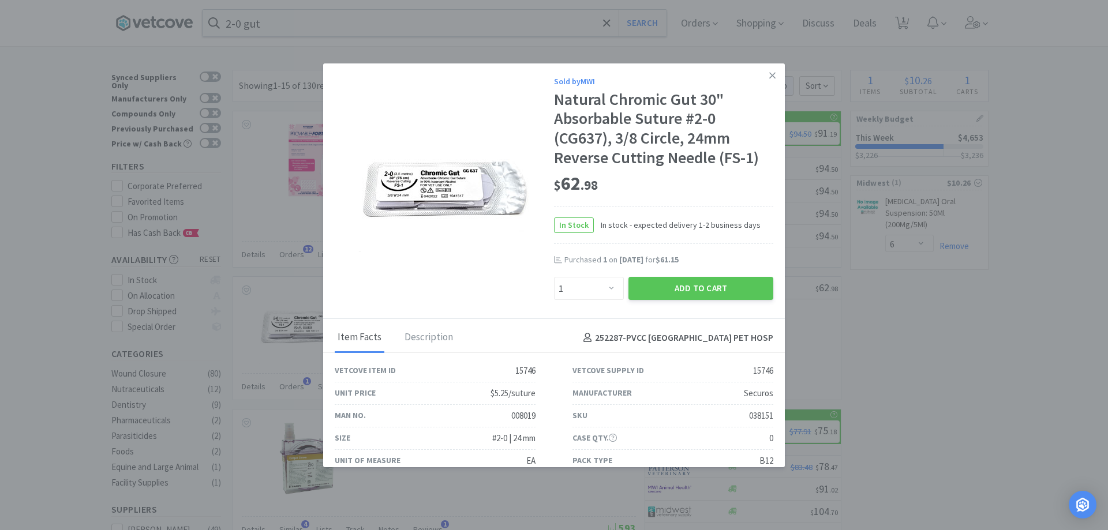
click at [769, 78] on icon at bounding box center [772, 75] width 6 height 10
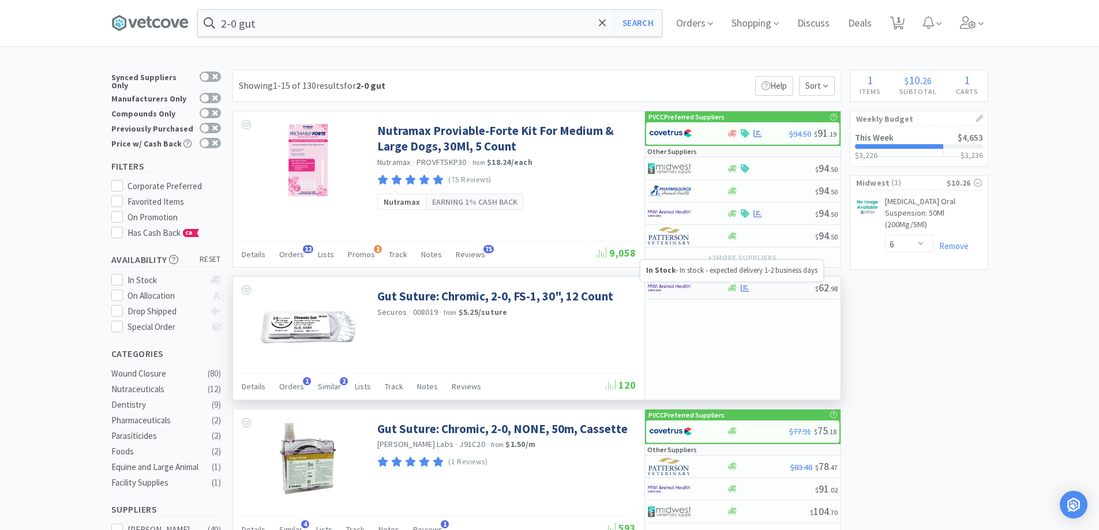
click at [733, 288] on icon at bounding box center [732, 287] width 9 height 7
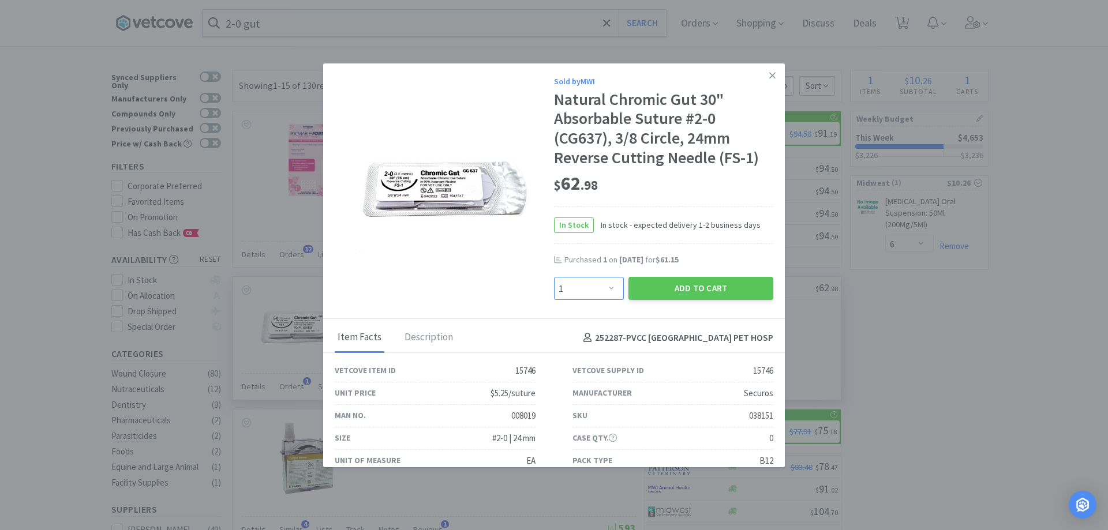
click at [608, 291] on select "Enter Quantity 1 2 3 4 5 6 7 8 9 10 11 12 13 14 15 16 17 18 19 20 Enter Quantity" at bounding box center [589, 288] width 70 height 23
click at [554, 277] on select "Enter Quantity 1 2 3 4 5 6 7 8 9 10 11 12 13 14 15 16 17 18 19 20 Enter Quantity" at bounding box center [589, 288] width 70 height 23
click at [604, 279] on select "Enter Quantity 1 2 3 4 5 6 7 8 9 10 11 12 13 14 15 16 17 18 19 20 Enter Quantity" at bounding box center [589, 288] width 70 height 23
select select "2"
click at [554, 277] on select "Enter Quantity 1 2 3 4 5 6 7 8 9 10 11 12 13 14 15 16 17 18 19 20 Enter Quantity" at bounding box center [589, 288] width 70 height 23
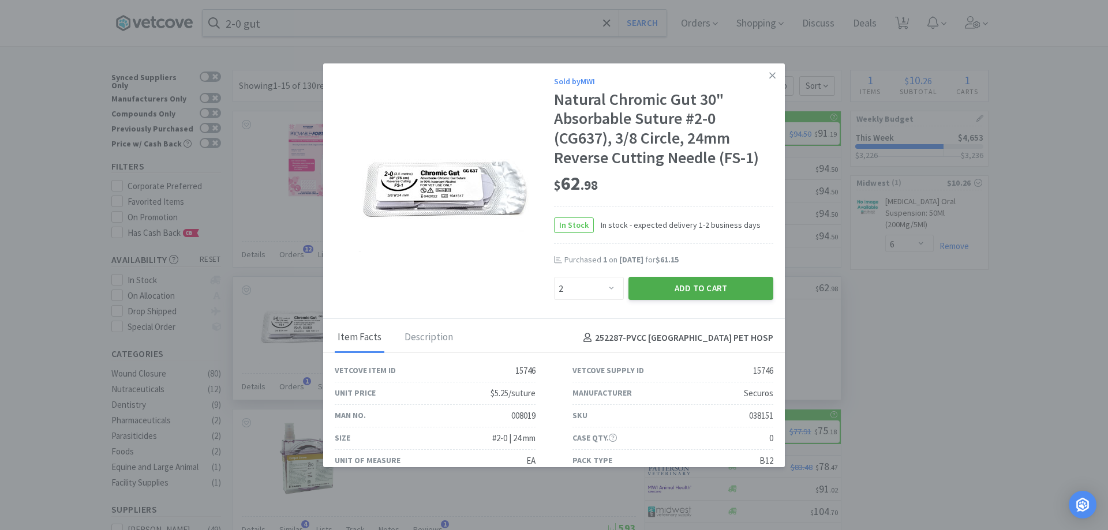
click at [681, 289] on button "Add to Cart" at bounding box center [700, 288] width 145 height 23
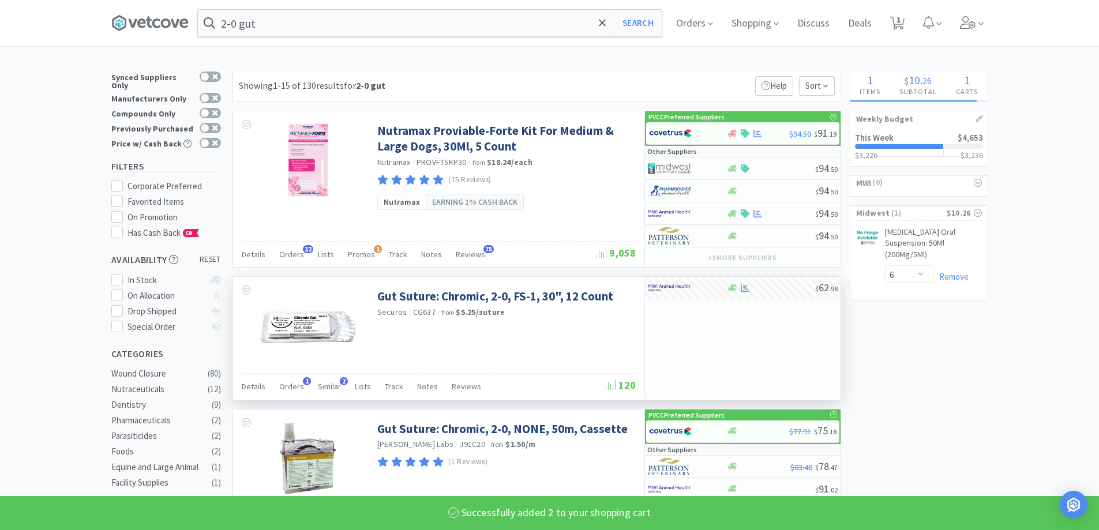
select select "2"
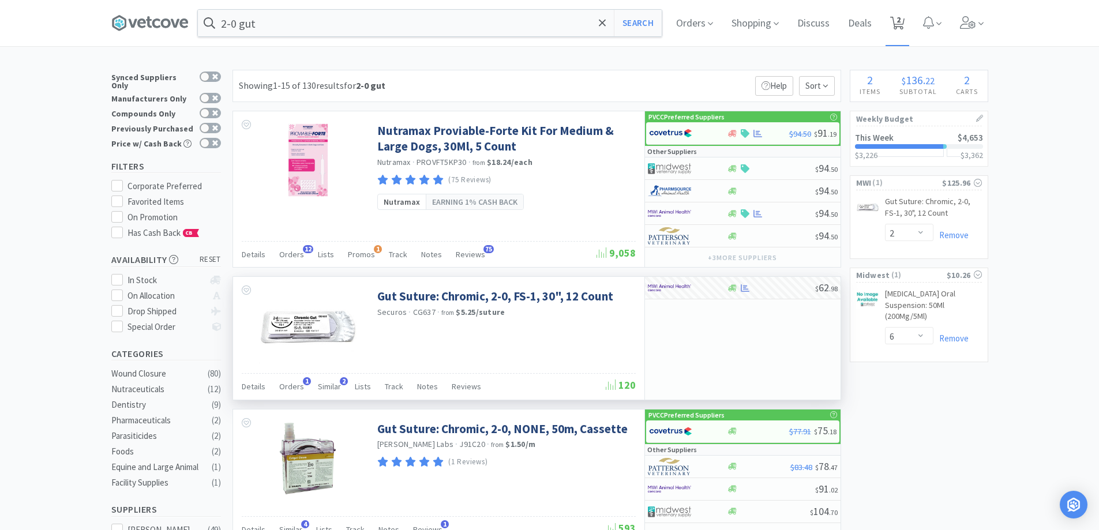
click at [905, 24] on icon at bounding box center [897, 23] width 14 height 13
select select "2"
select select "6"
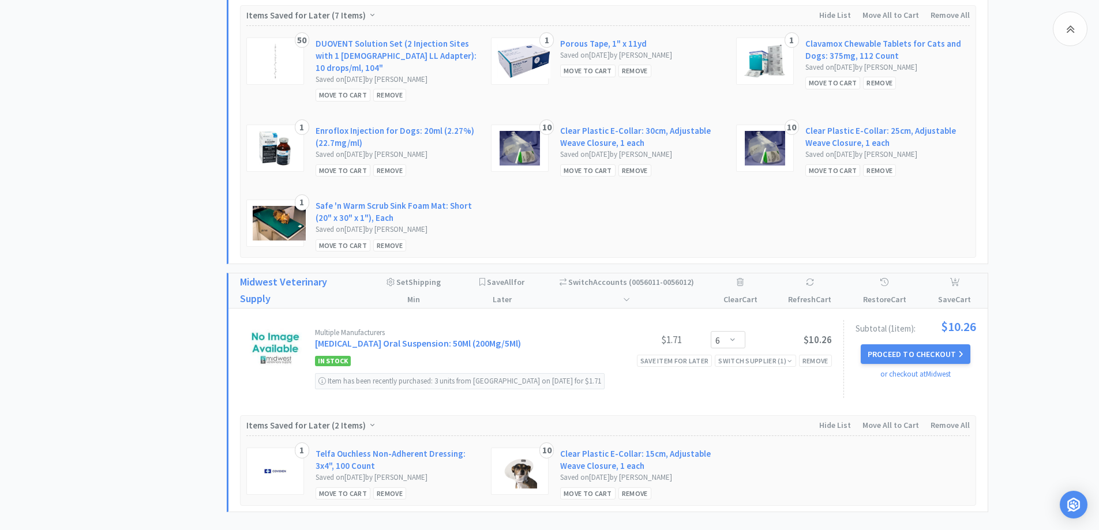
scroll to position [1673, 0]
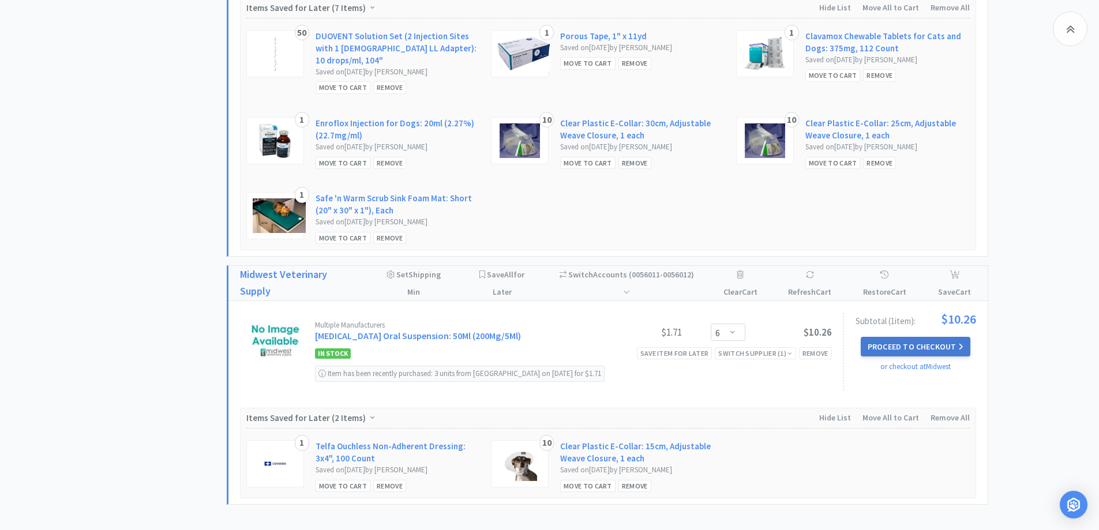
click at [925, 337] on button "Proceed to Checkout" at bounding box center [916, 347] width 110 height 20
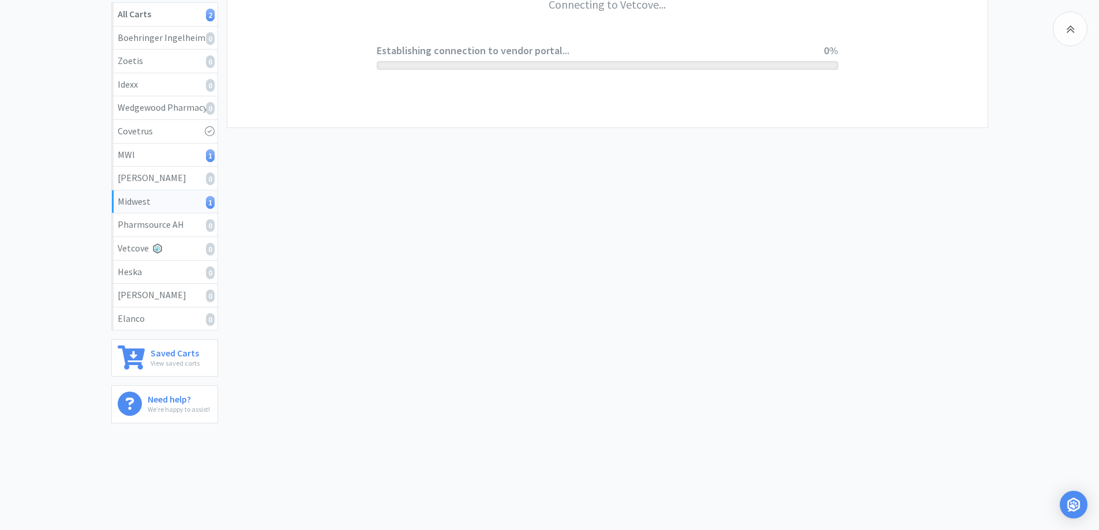
scroll to position [213, 0]
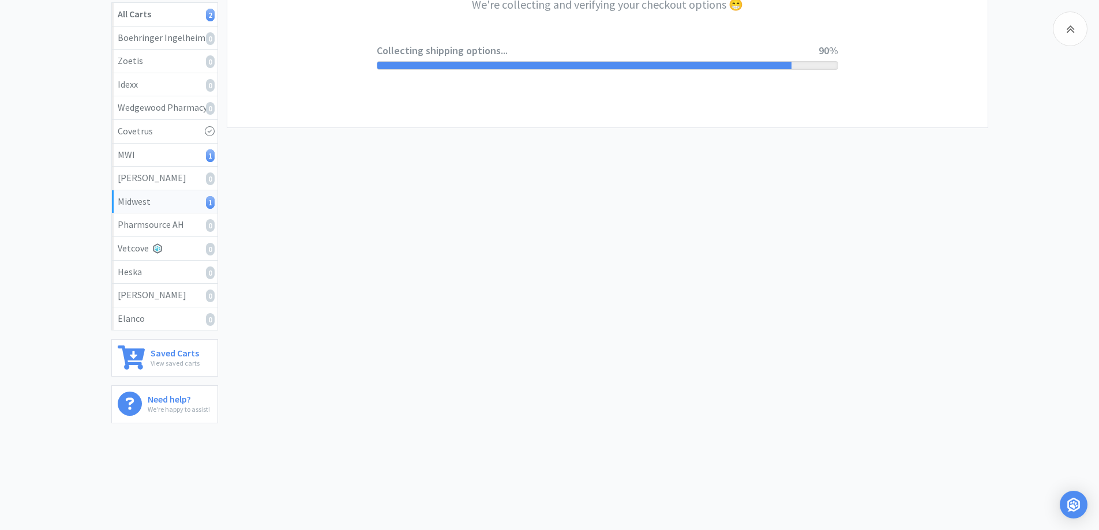
select select "3"
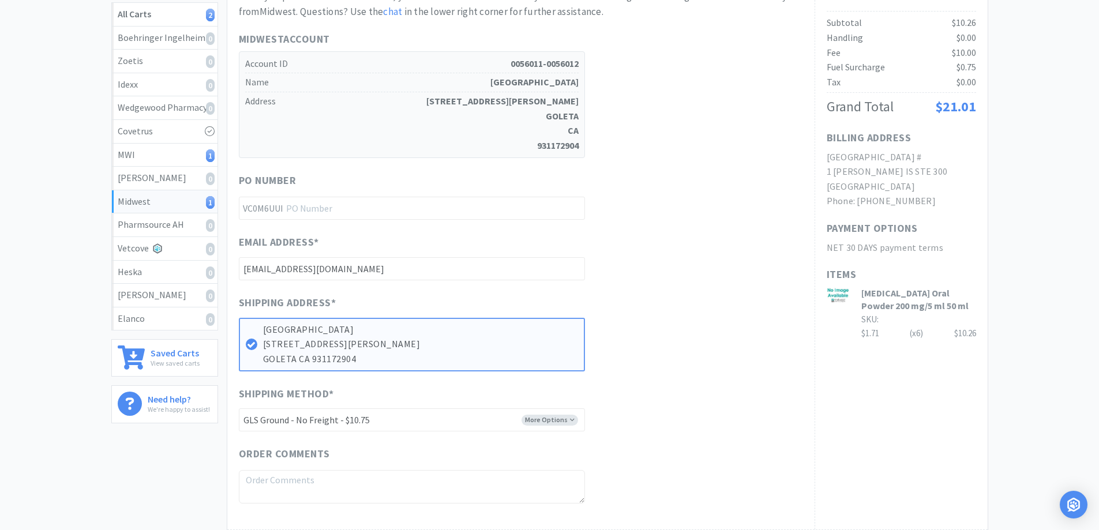
scroll to position [0, 0]
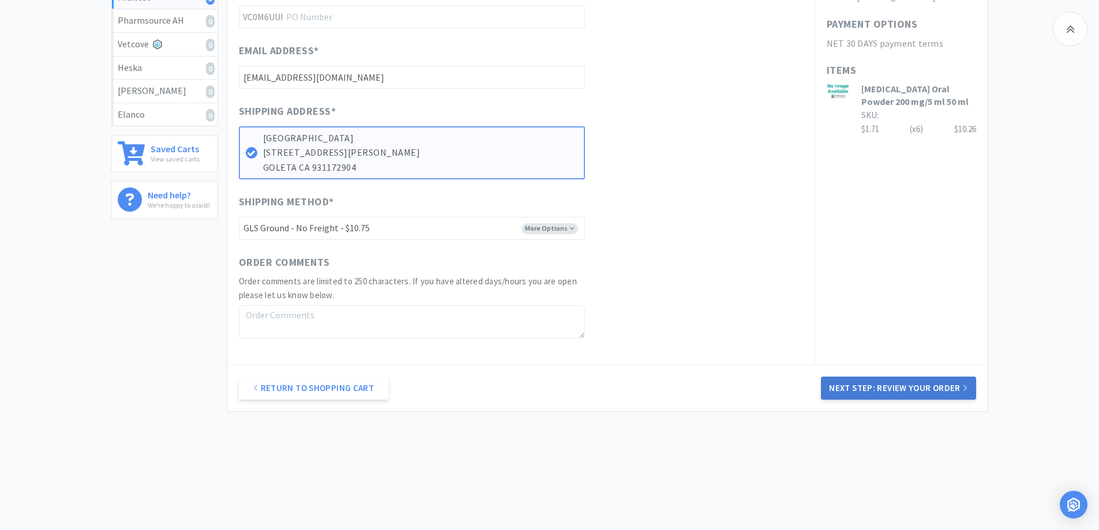
click at [860, 382] on button "Next Step: Review Your Order" at bounding box center [898, 388] width 155 height 23
